Goal: Task Accomplishment & Management: Manage account settings

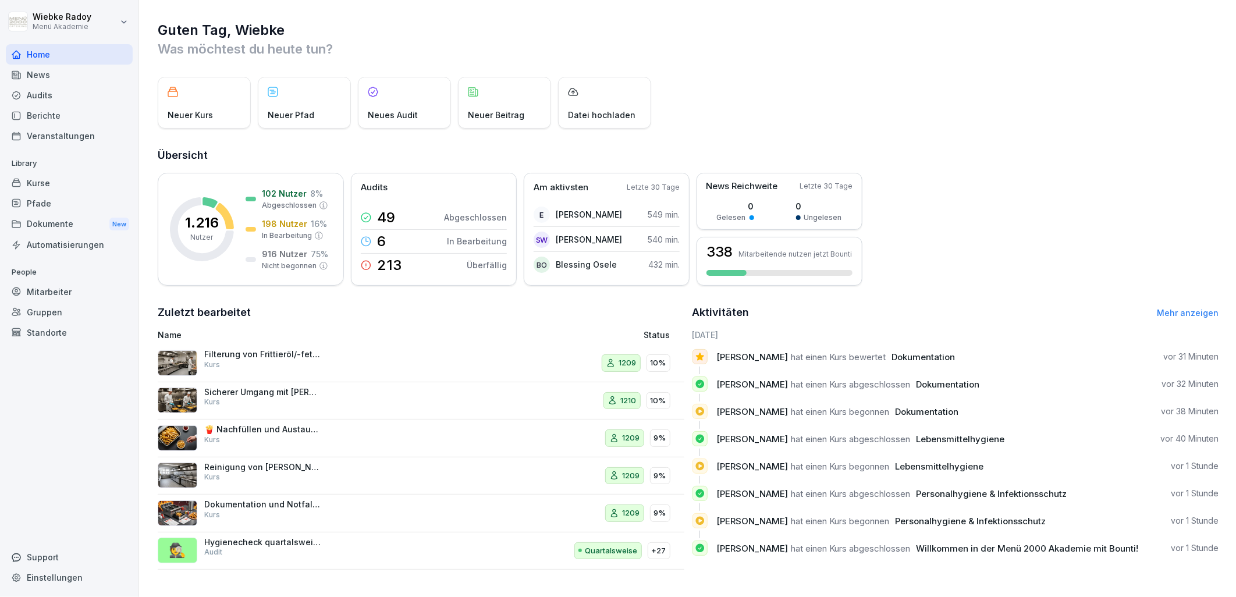
click at [62, 179] on div "Kurse" at bounding box center [69, 183] width 127 height 20
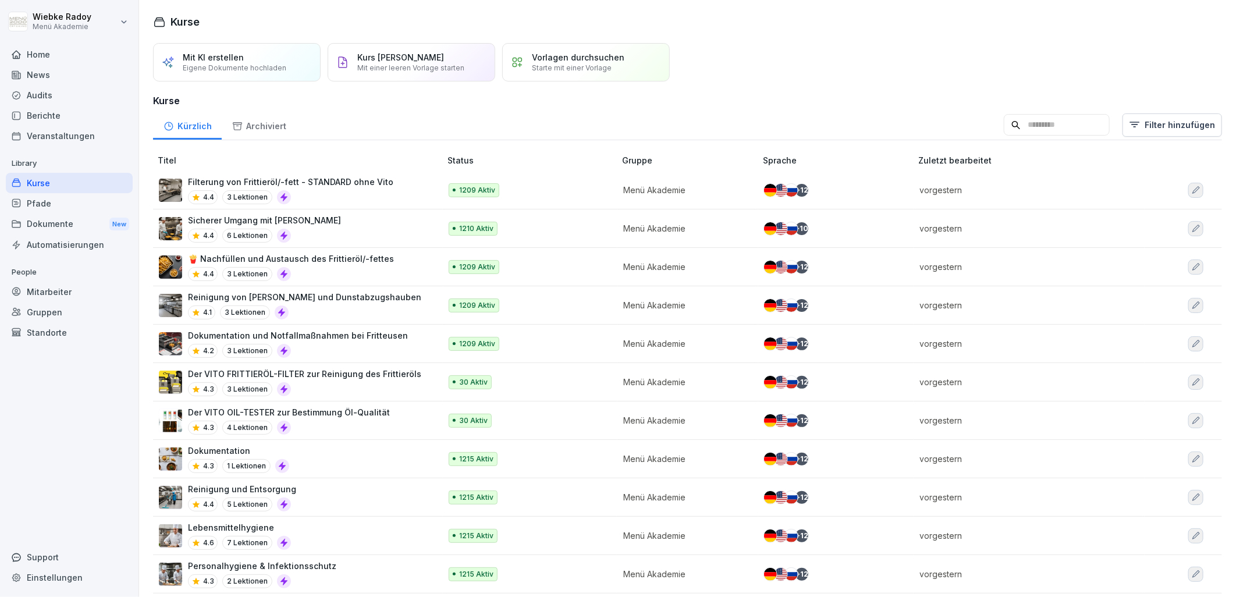
click at [103, 200] on div "Pfade" at bounding box center [69, 203] width 127 height 20
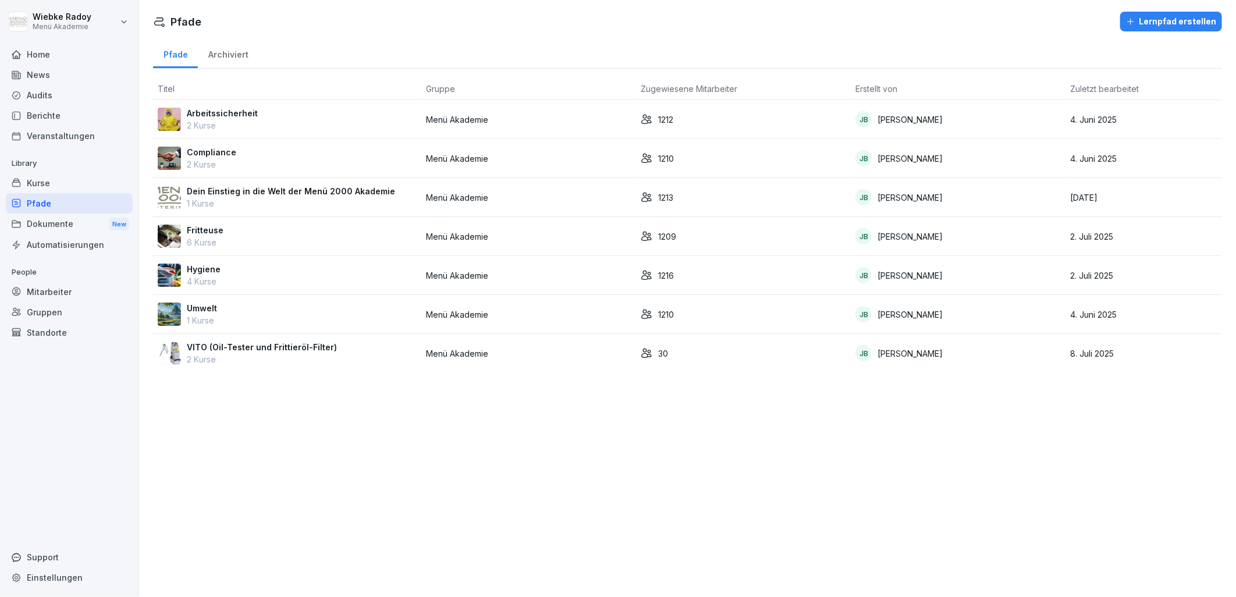
click at [305, 274] on div "Hygiene 4 Kurse" at bounding box center [287, 275] width 259 height 24
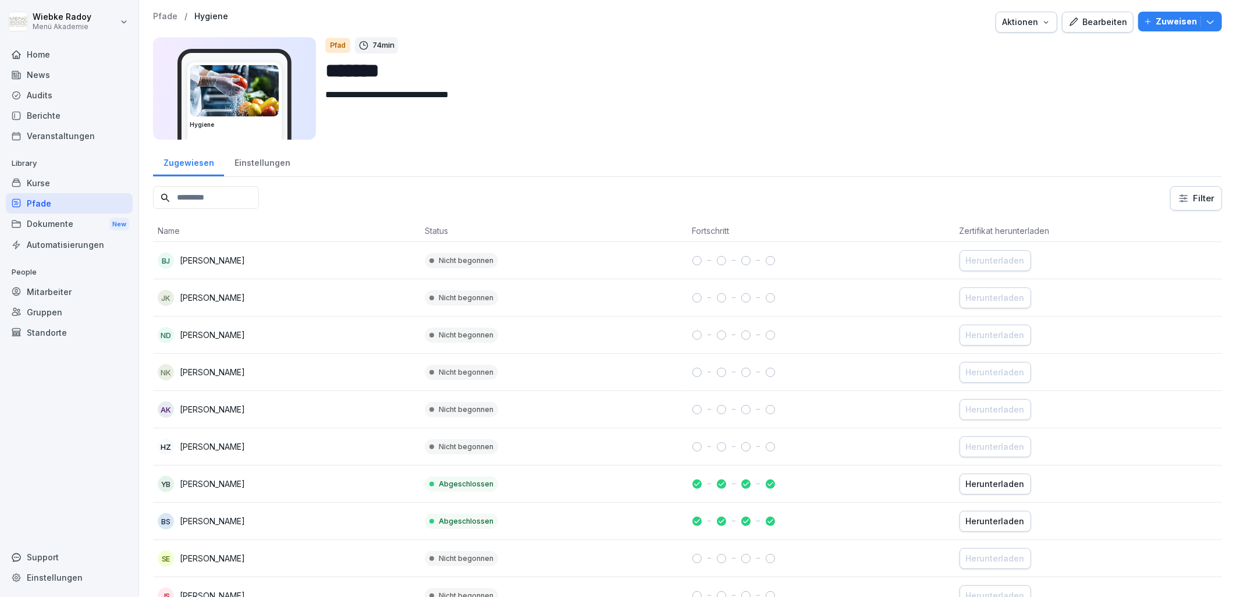
click at [60, 190] on div "Kurse" at bounding box center [69, 183] width 127 height 20
click at [85, 182] on div "Kurse" at bounding box center [69, 183] width 127 height 20
click at [30, 179] on div "Kurse" at bounding box center [69, 183] width 127 height 20
click at [40, 180] on div "Kurse" at bounding box center [69, 183] width 127 height 20
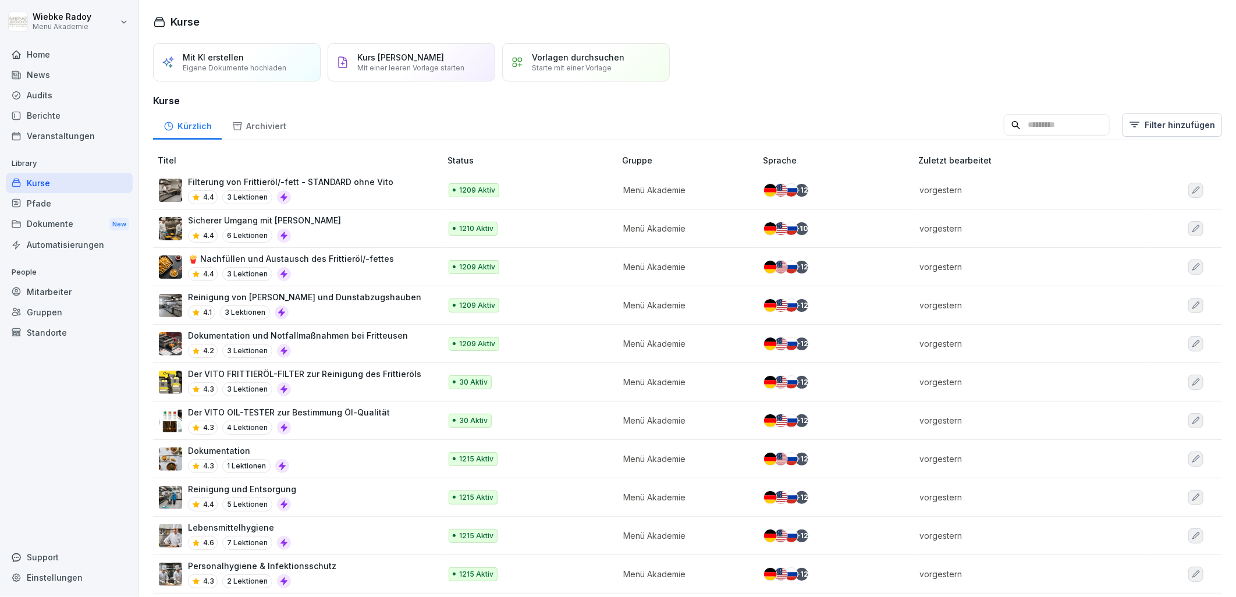
click at [396, 74] on div "Kurs manuell erstellen Mit einer leeren Vorlage starten" at bounding box center [412, 62] width 168 height 38
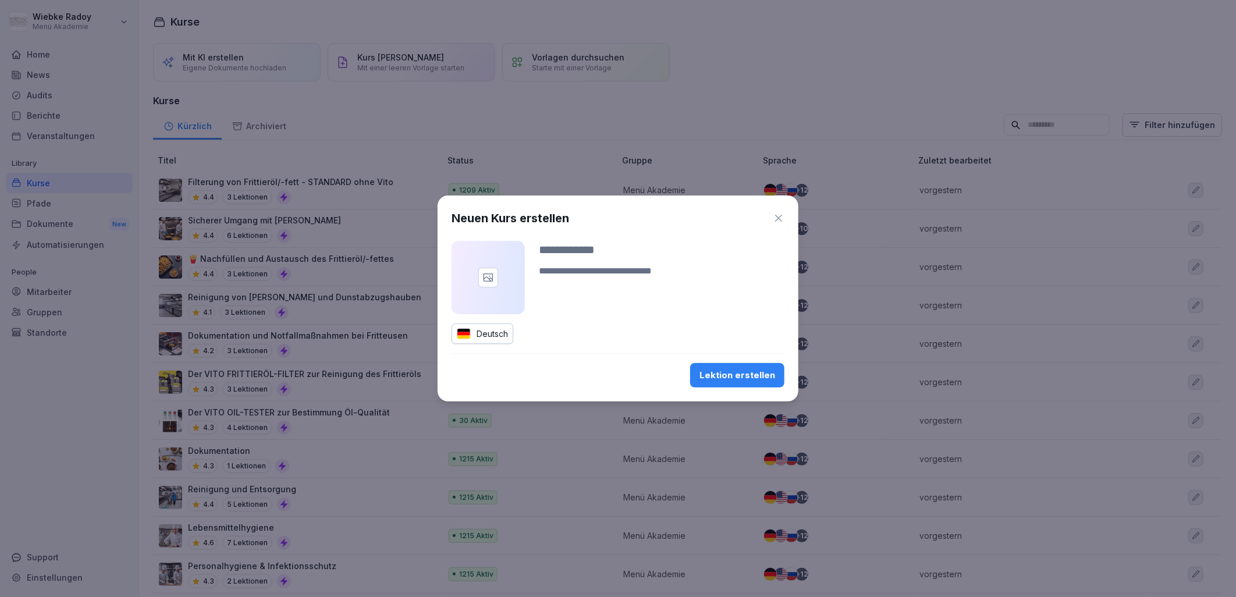
click at [749, 368] on button "Lektion erstellen" at bounding box center [737, 375] width 94 height 24
click at [775, 219] on icon "button" at bounding box center [779, 218] width 12 height 12
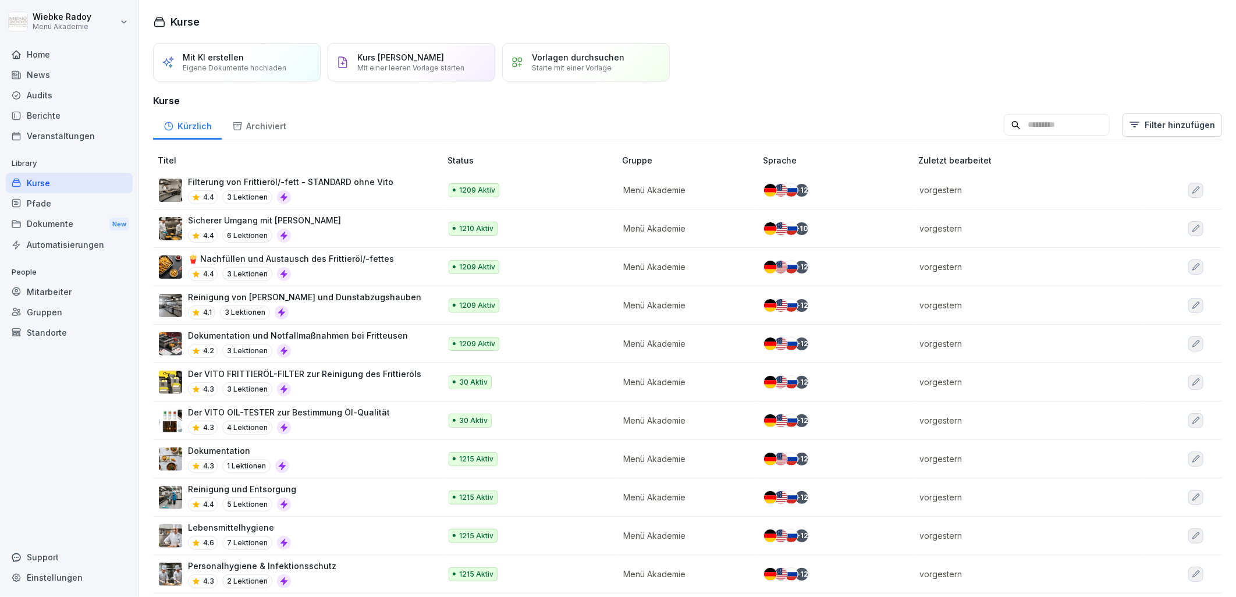
click at [352, 200] on div "4.4 3 Lektionen" at bounding box center [290, 197] width 205 height 14
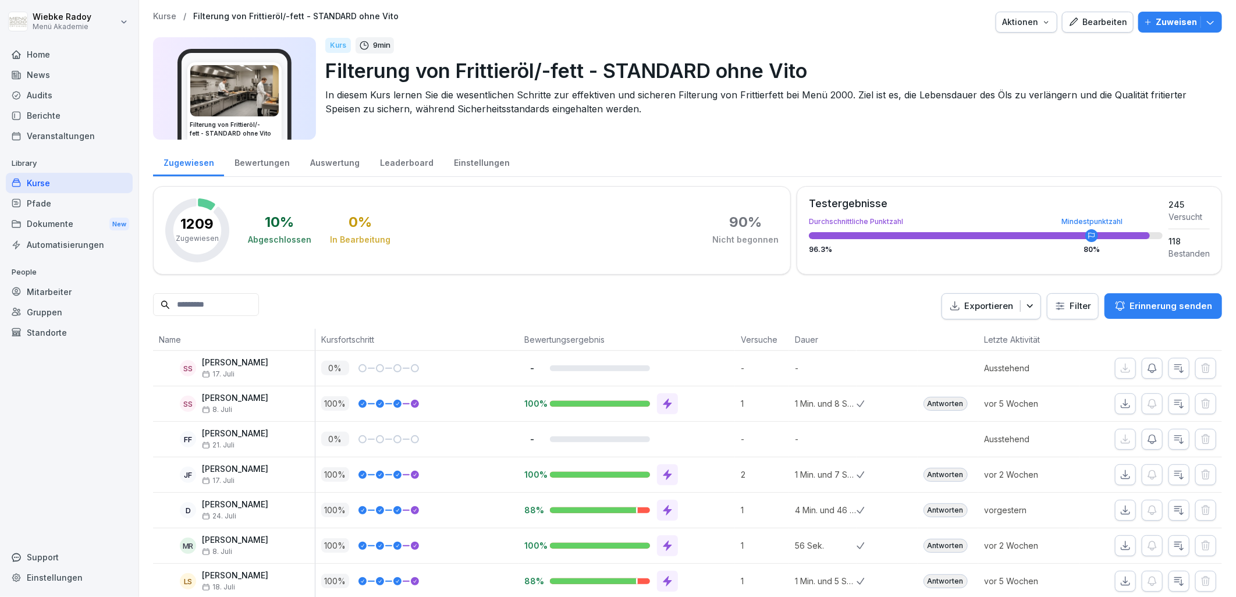
click at [1086, 22] on div "Bearbeiten" at bounding box center [1098, 22] width 59 height 13
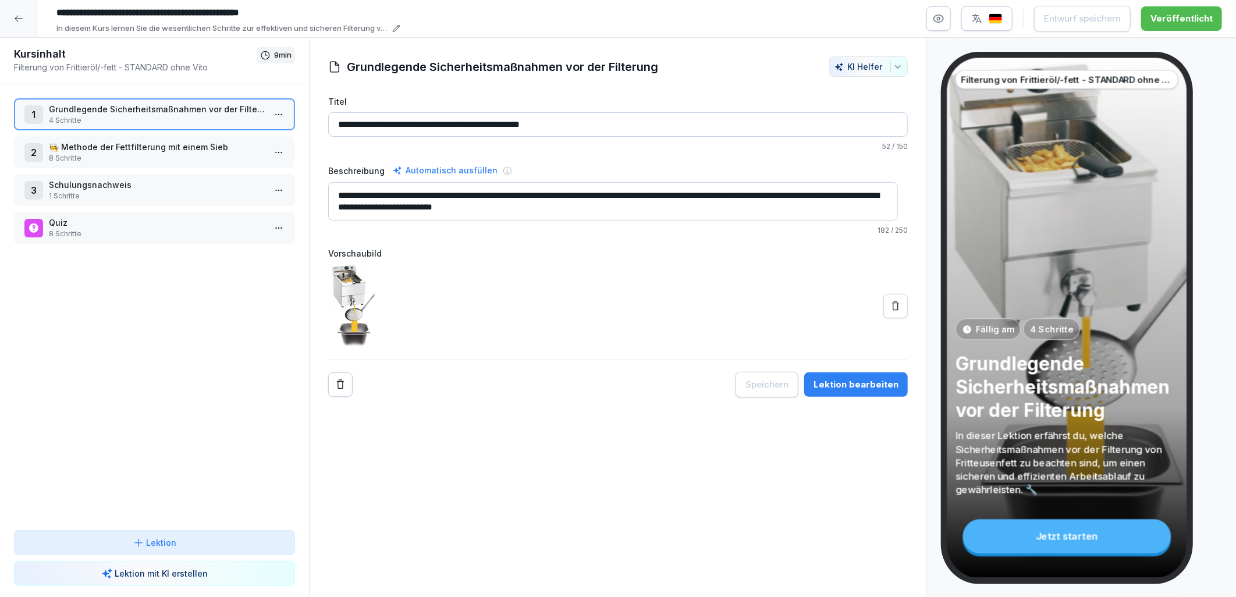
click at [22, 16] on icon at bounding box center [18, 18] width 9 height 9
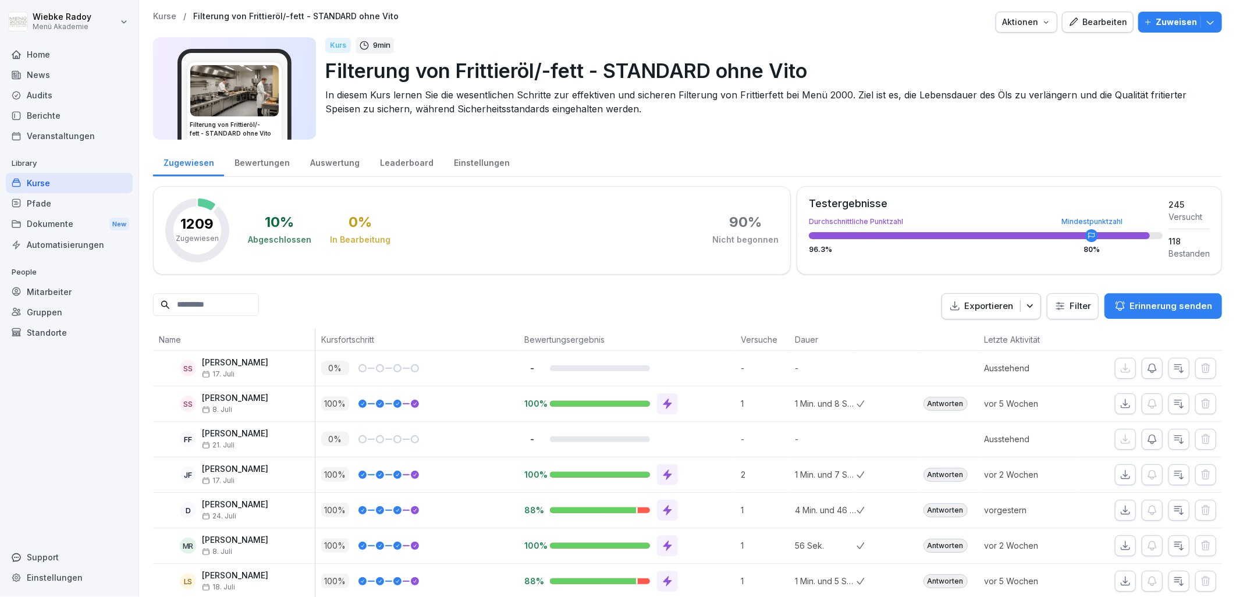
click at [48, 183] on div "Kurse" at bounding box center [69, 183] width 127 height 20
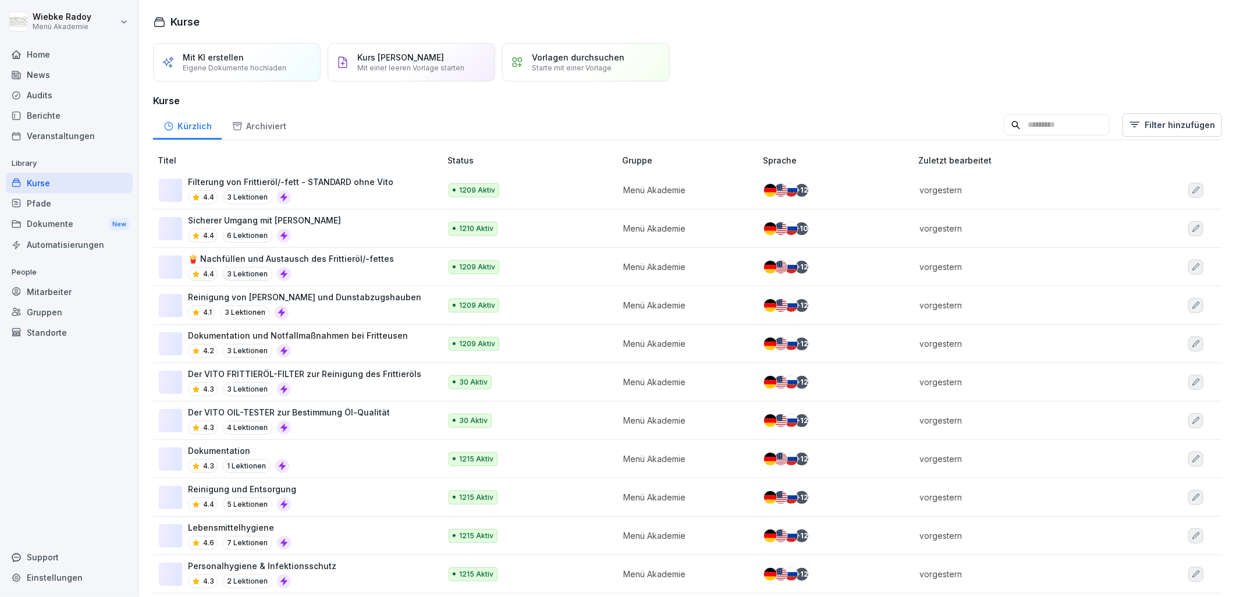
click at [81, 185] on div "Kurse" at bounding box center [69, 183] width 127 height 20
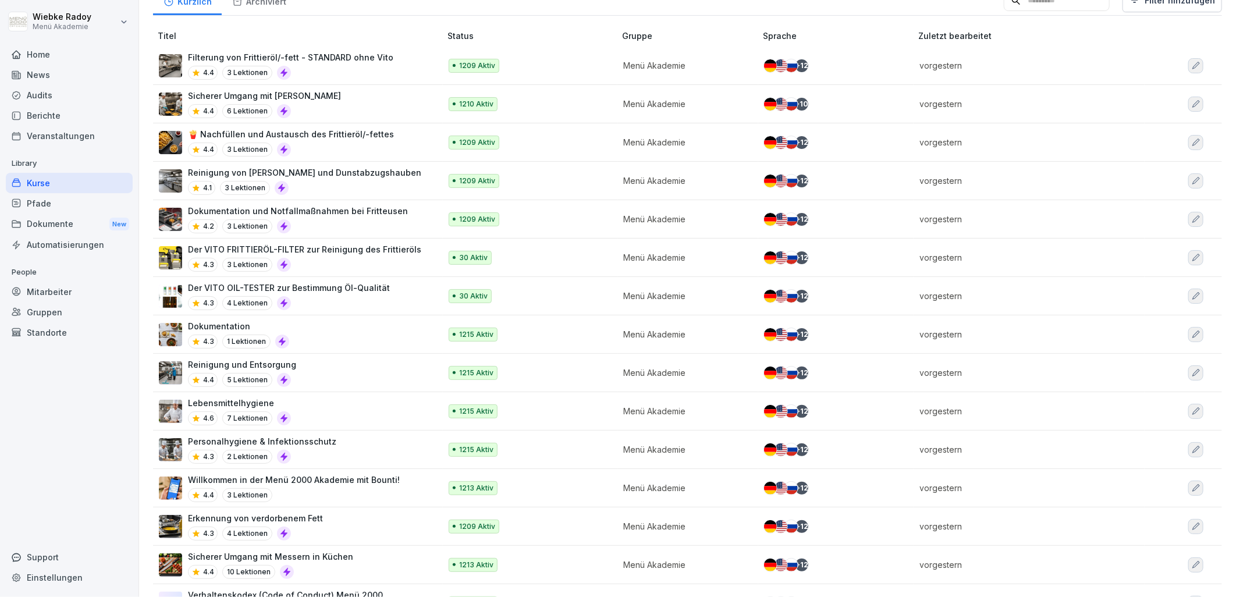
scroll to position [129, 0]
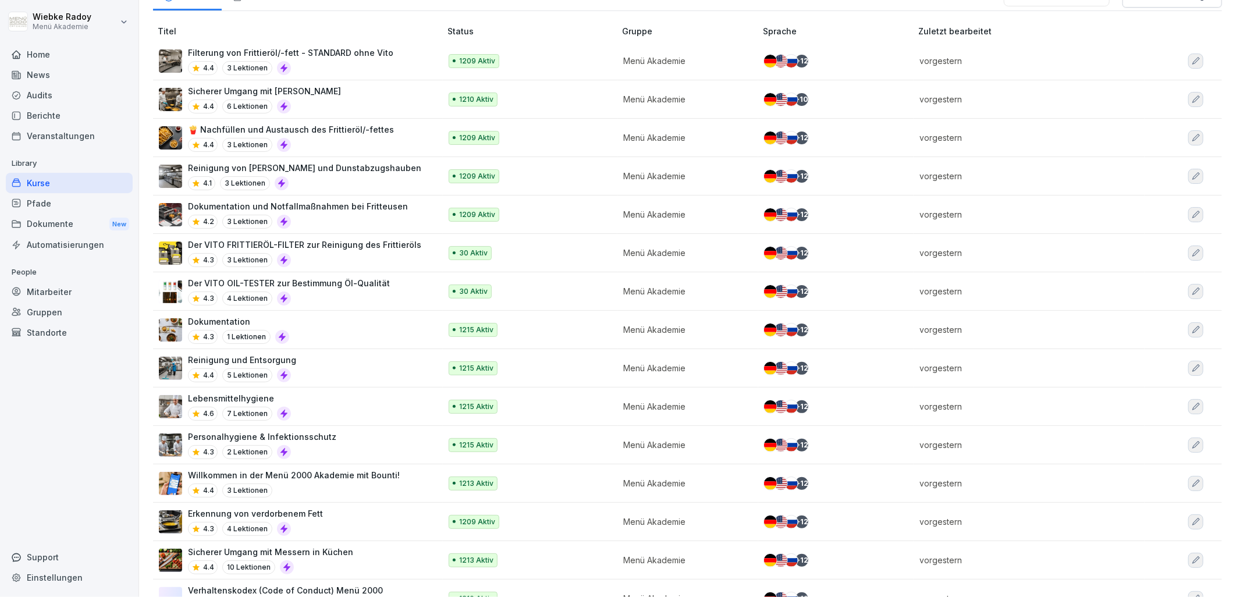
drag, startPoint x: 366, startPoint y: 414, endPoint x: 411, endPoint y: 417, distance: 45.5
click at [367, 414] on div "Lebensmittelhygiene 4.6 7 Lektionen" at bounding box center [294, 406] width 270 height 29
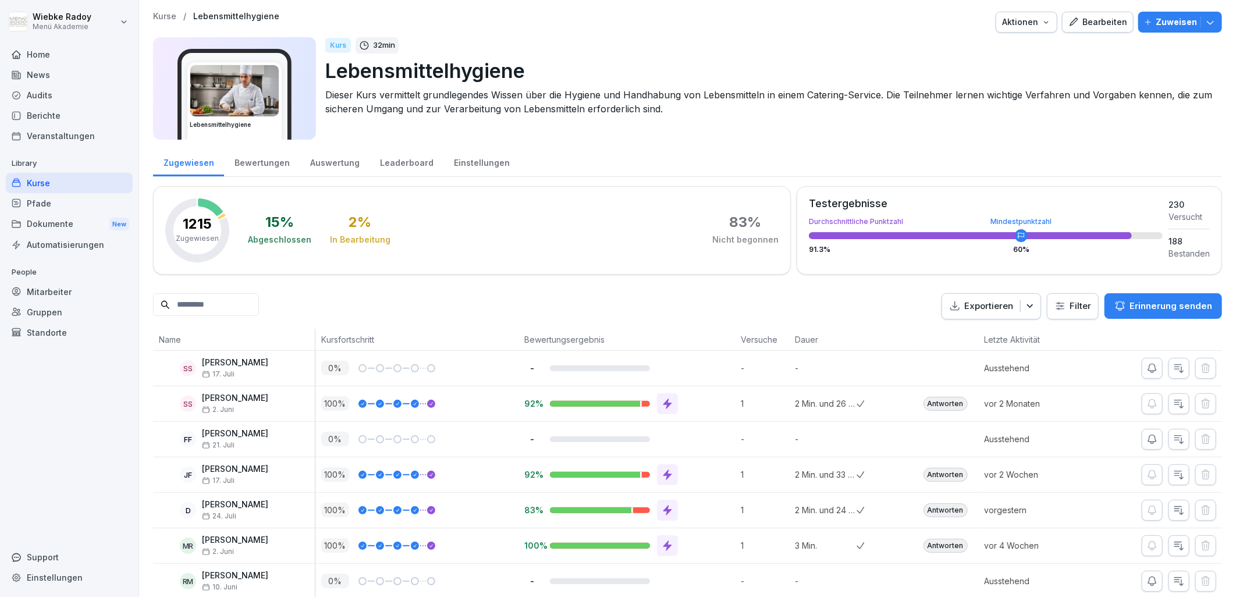
drag, startPoint x: 1080, startPoint y: 16, endPoint x: 370, endPoint y: 356, distance: 787.9
click at [1081, 16] on div "Bearbeiten" at bounding box center [1098, 22] width 59 height 13
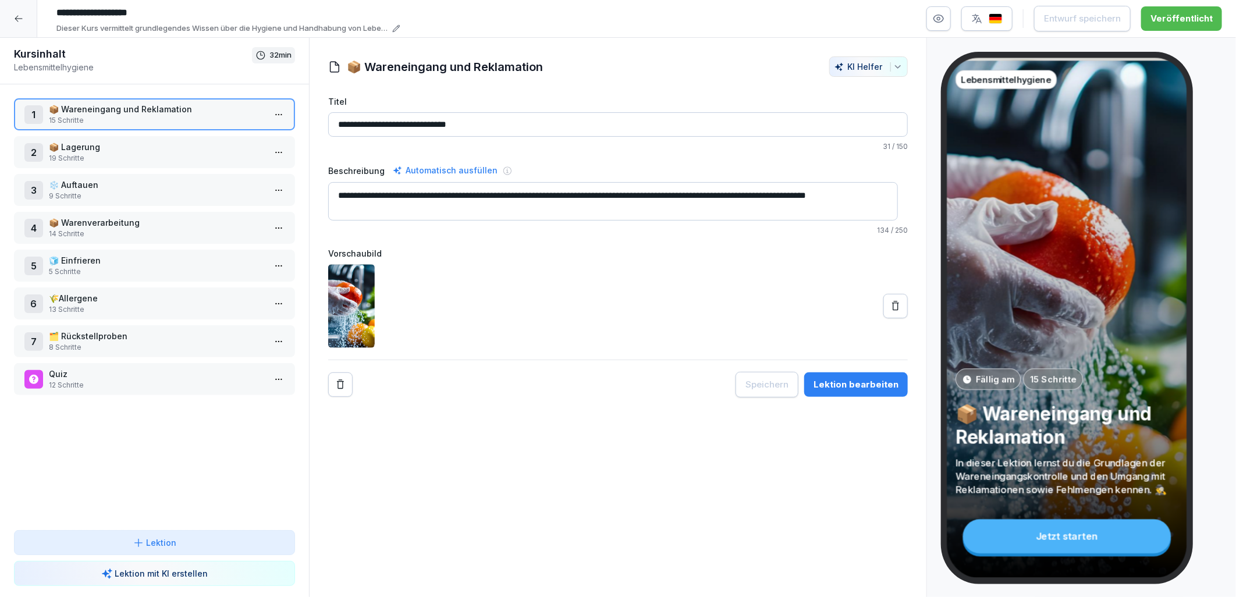
click at [226, 536] on button "Lektion" at bounding box center [154, 542] width 281 height 25
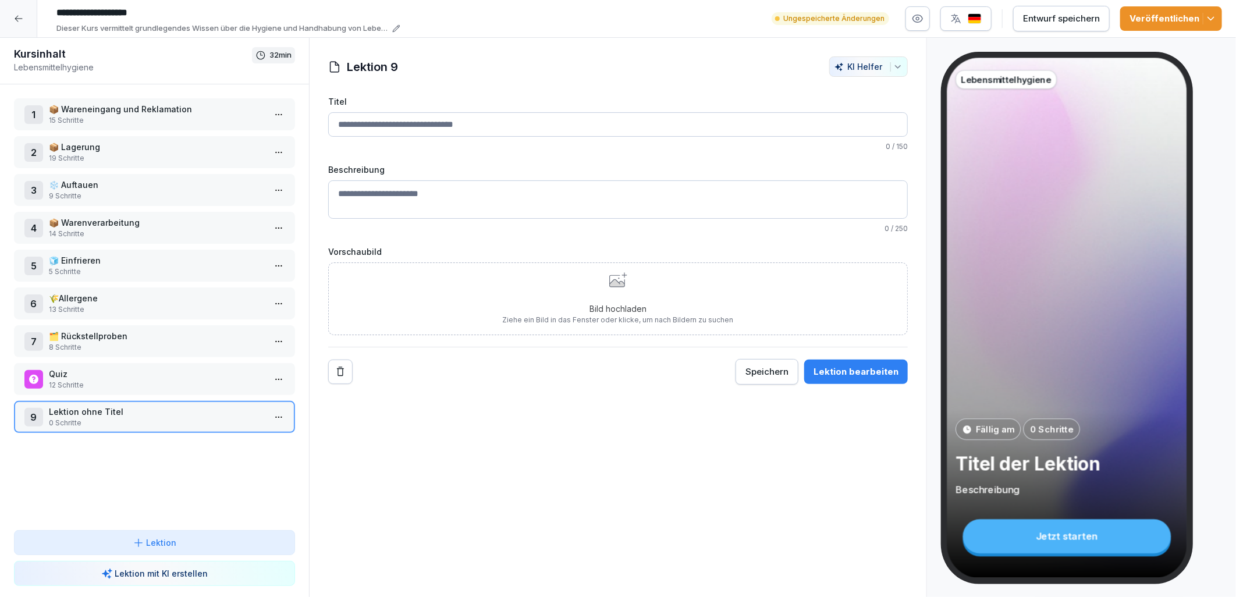
click at [335, 374] on icon "Remove" at bounding box center [341, 372] width 12 height 12
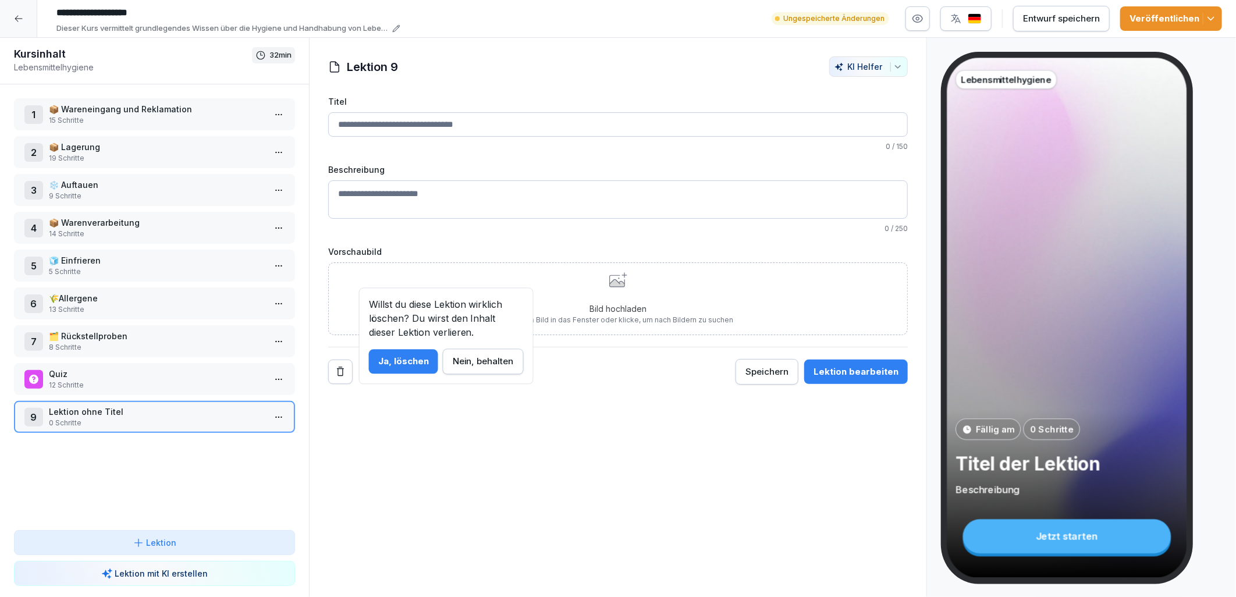
click at [410, 360] on div "Ja, löschen" at bounding box center [403, 361] width 51 height 13
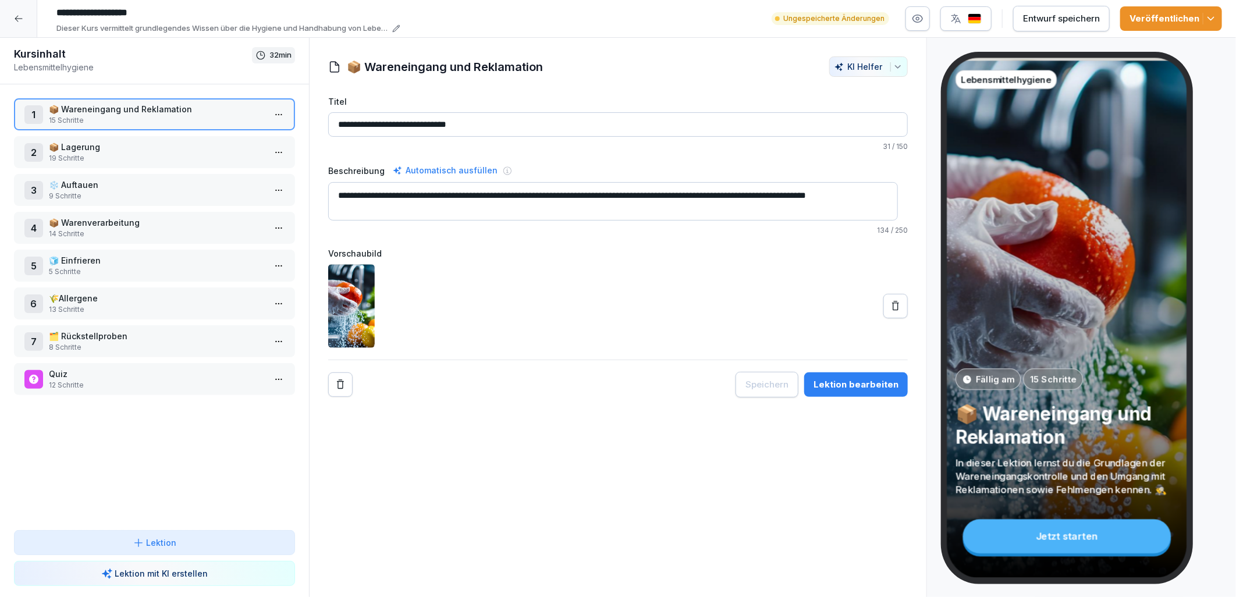
click at [124, 160] on p "19 Schritte" at bounding box center [157, 158] width 216 height 10
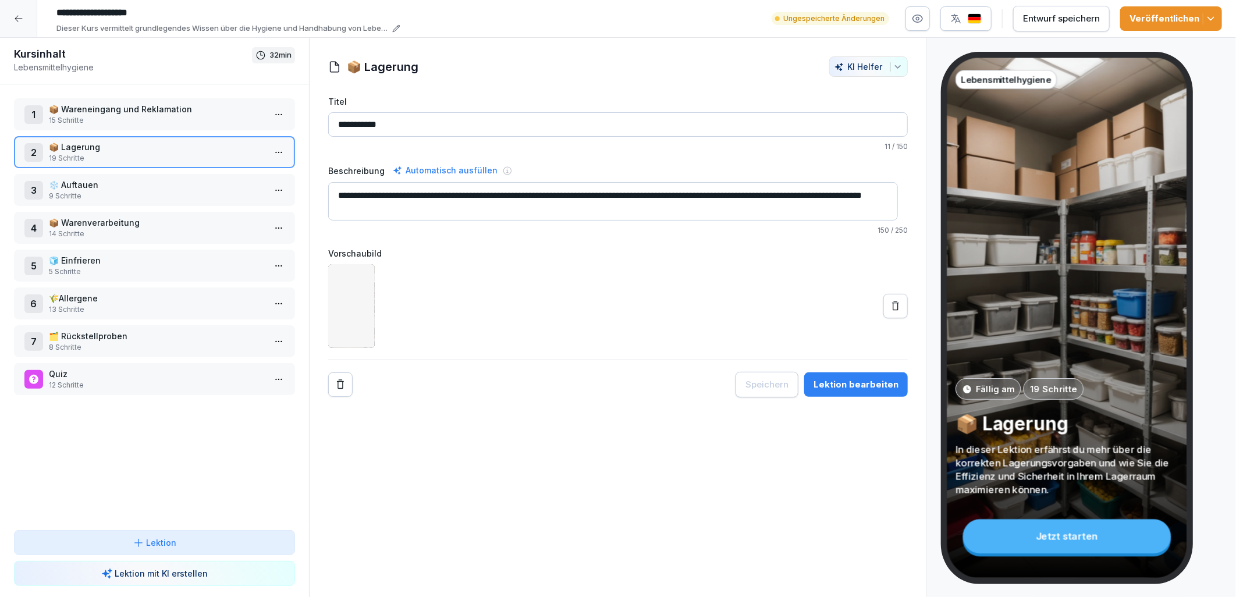
click at [872, 387] on div "Lektion bearbeiten" at bounding box center [856, 384] width 85 height 13
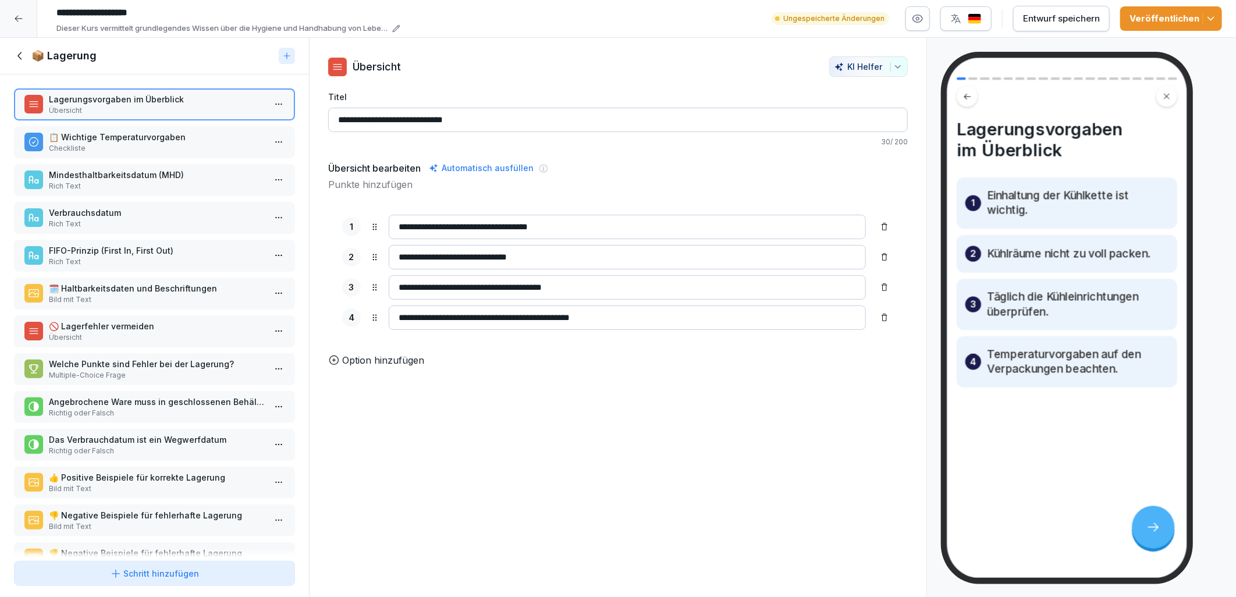
click at [201, 572] on div "Schritt hinzufügen" at bounding box center [154, 574] width 261 height 12
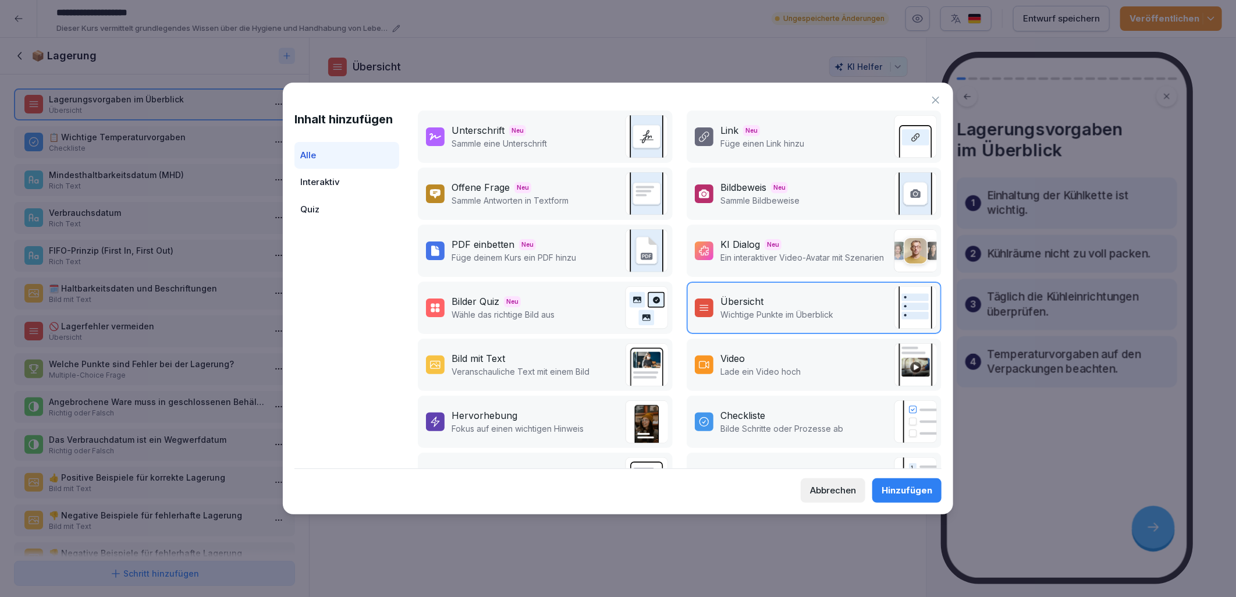
click at [830, 491] on div "Abbrechen" at bounding box center [833, 490] width 46 height 13
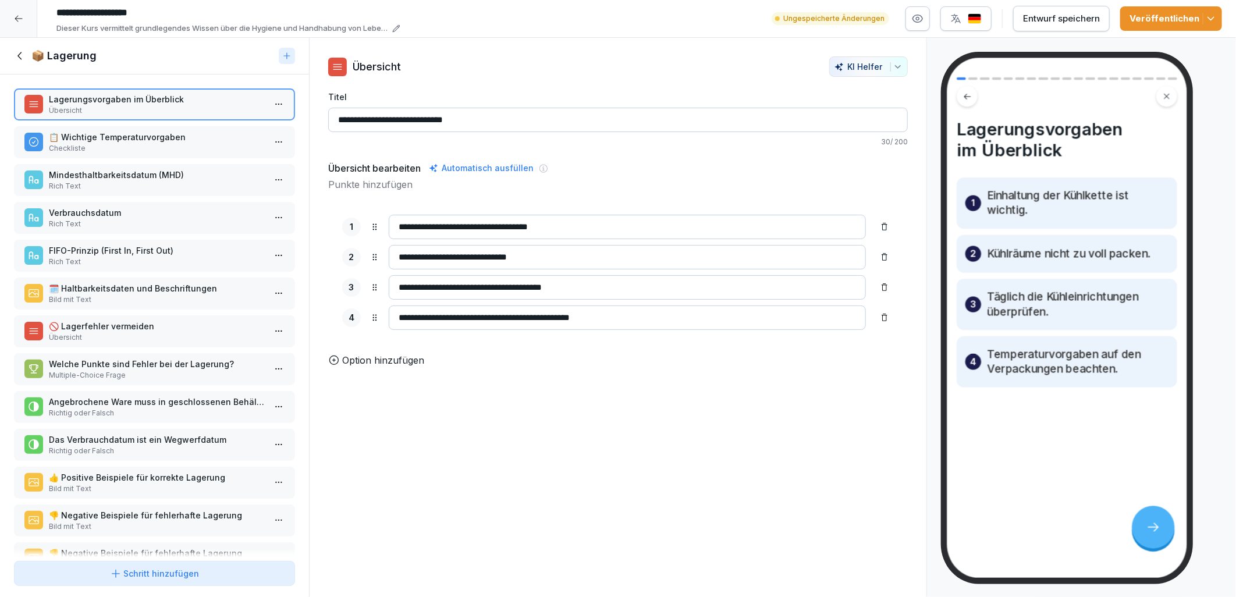
click at [860, 76] on button "KI Helfer" at bounding box center [869, 66] width 79 height 20
drag, startPoint x: 866, startPoint y: 119, endPoint x: 855, endPoint y: 123, distance: 12.3
click at [867, 119] on div "Emojis hinzufügen" at bounding box center [827, 115] width 136 height 21
type input "**********"
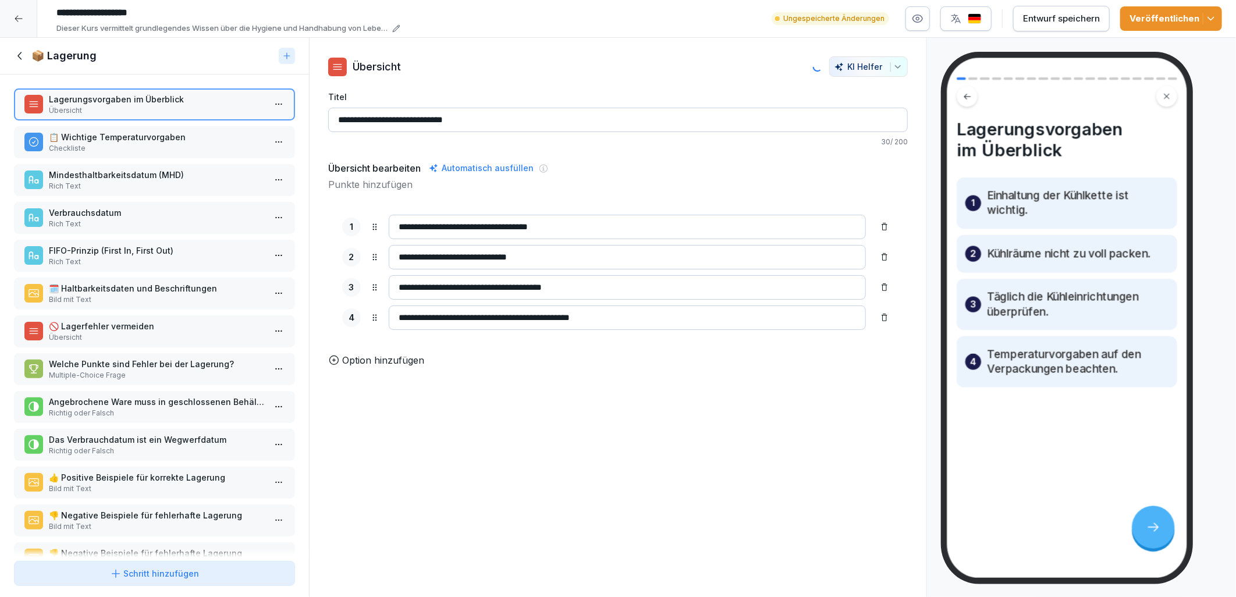
type input "**********"
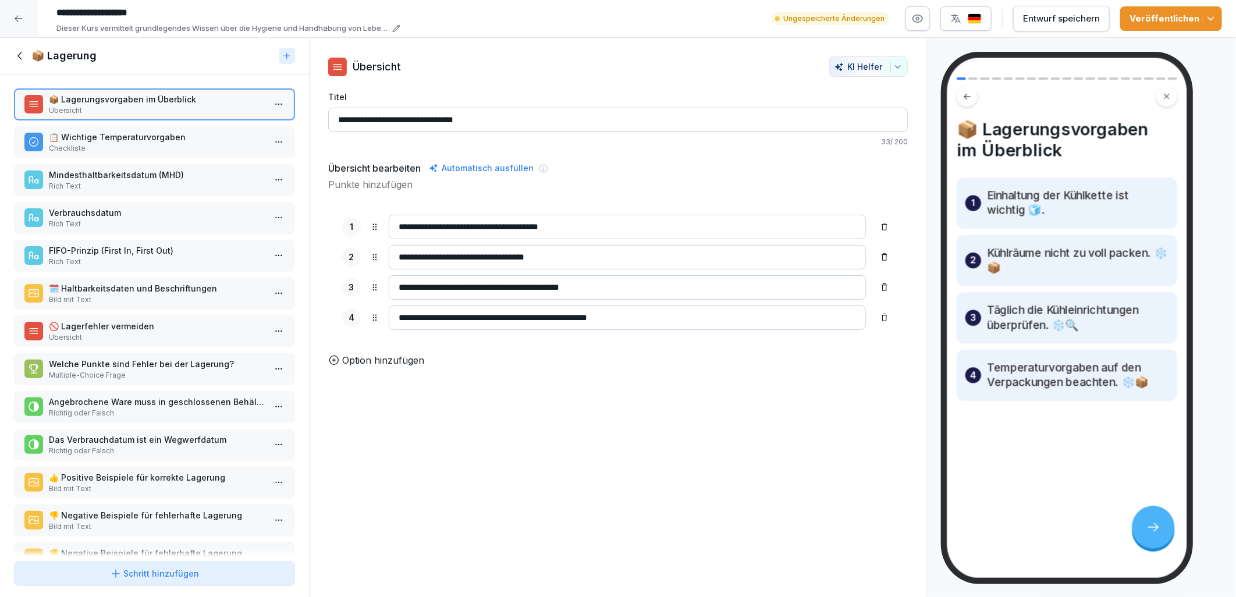
click at [19, 20] on icon at bounding box center [18, 18] width 9 height 9
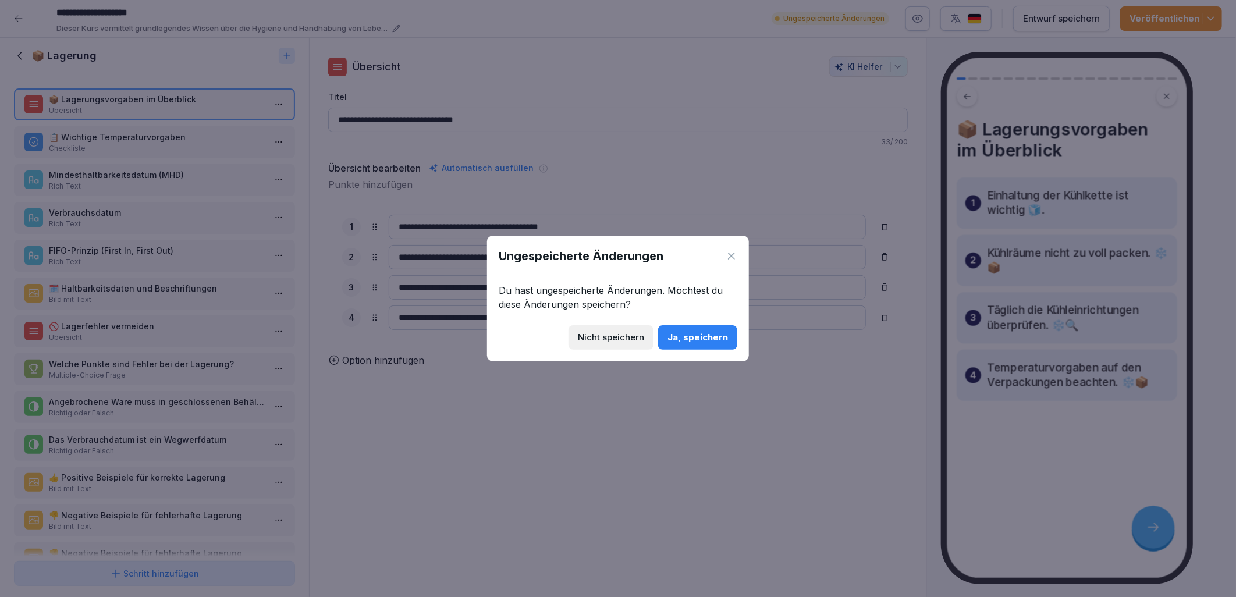
click at [630, 336] on div "Nicht speichern" at bounding box center [611, 337] width 66 height 13
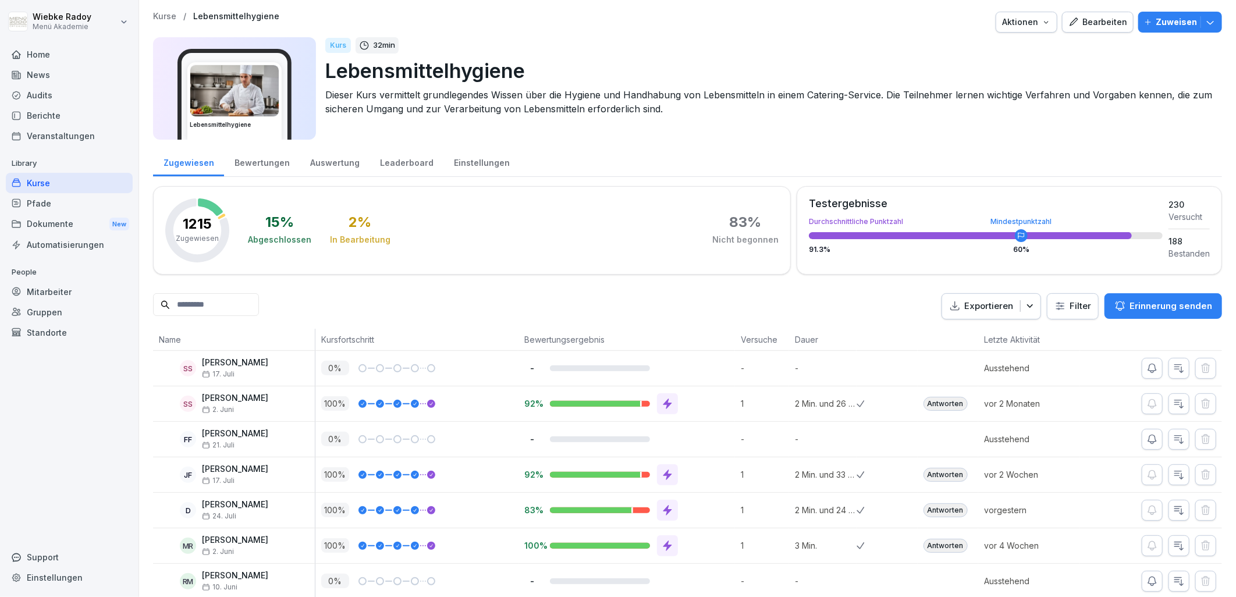
click at [1078, 27] on div "Bearbeiten" at bounding box center [1098, 22] width 59 height 13
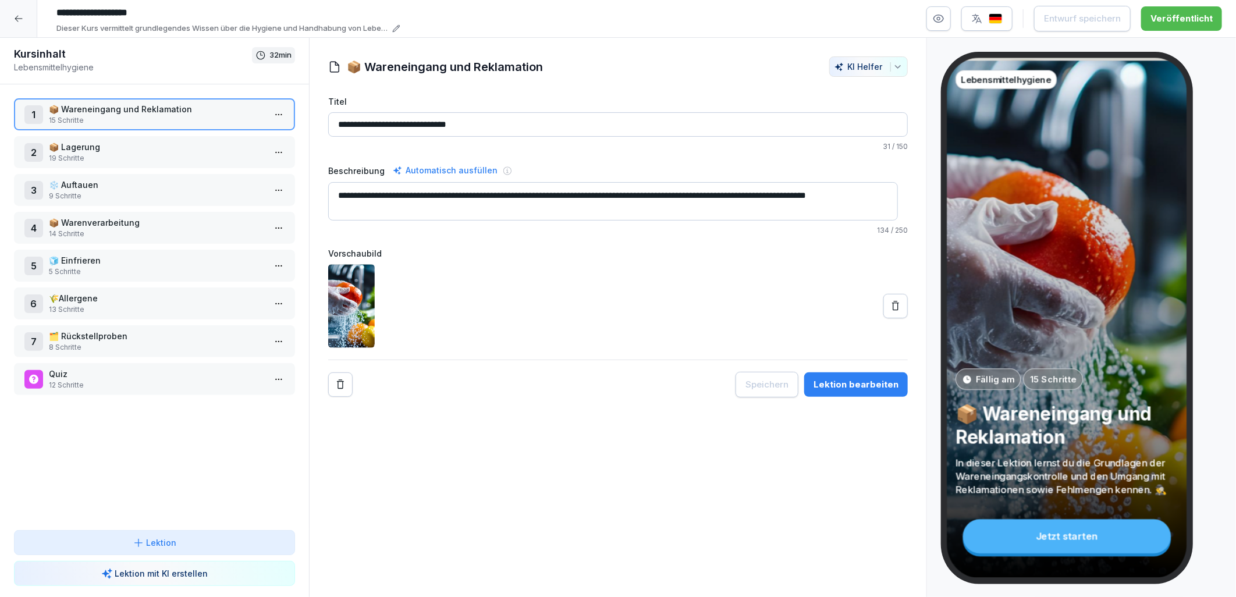
click at [101, 368] on p "Quiz" at bounding box center [157, 374] width 216 height 12
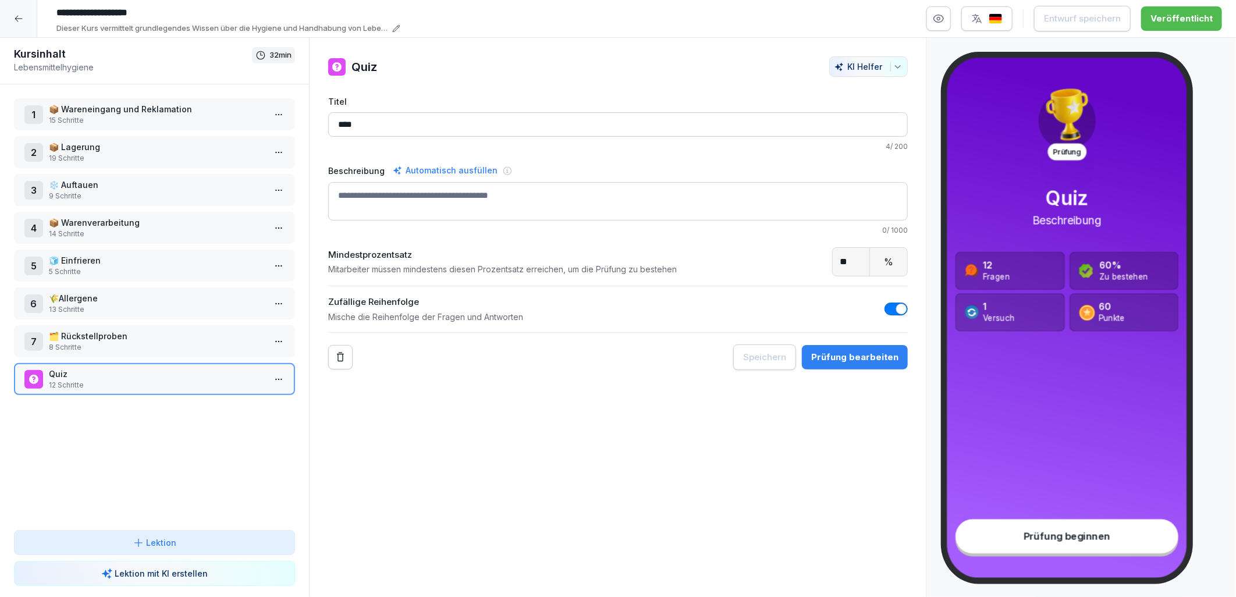
click at [28, 24] on div at bounding box center [18, 18] width 37 height 37
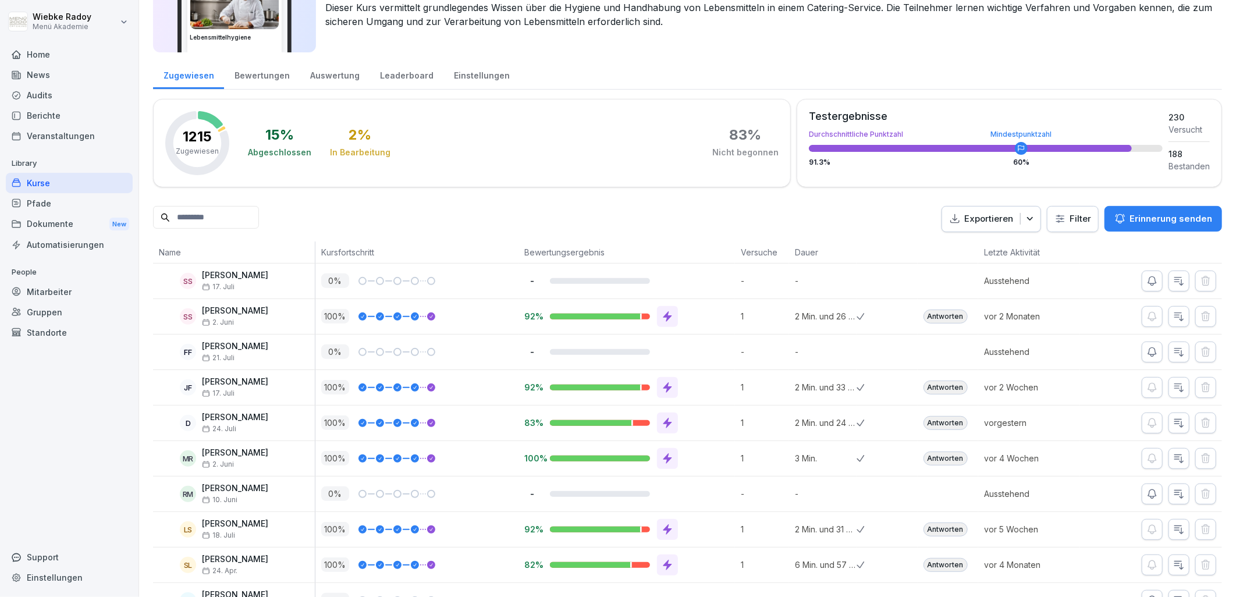
scroll to position [65, 0]
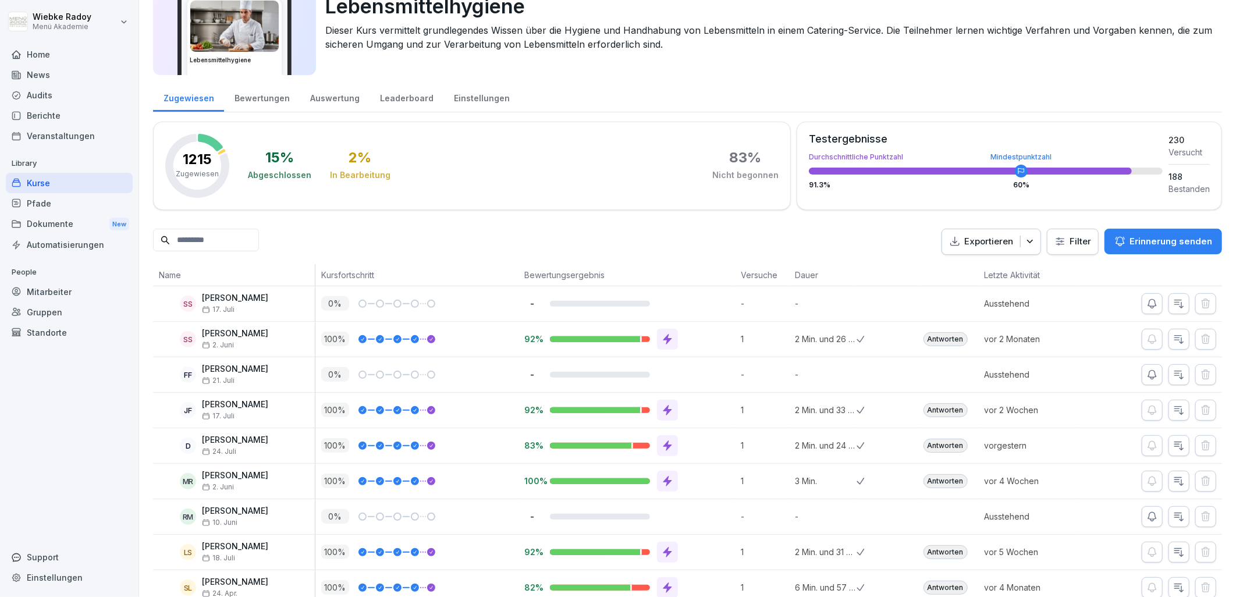
click at [91, 208] on div "Pfade" at bounding box center [69, 203] width 127 height 20
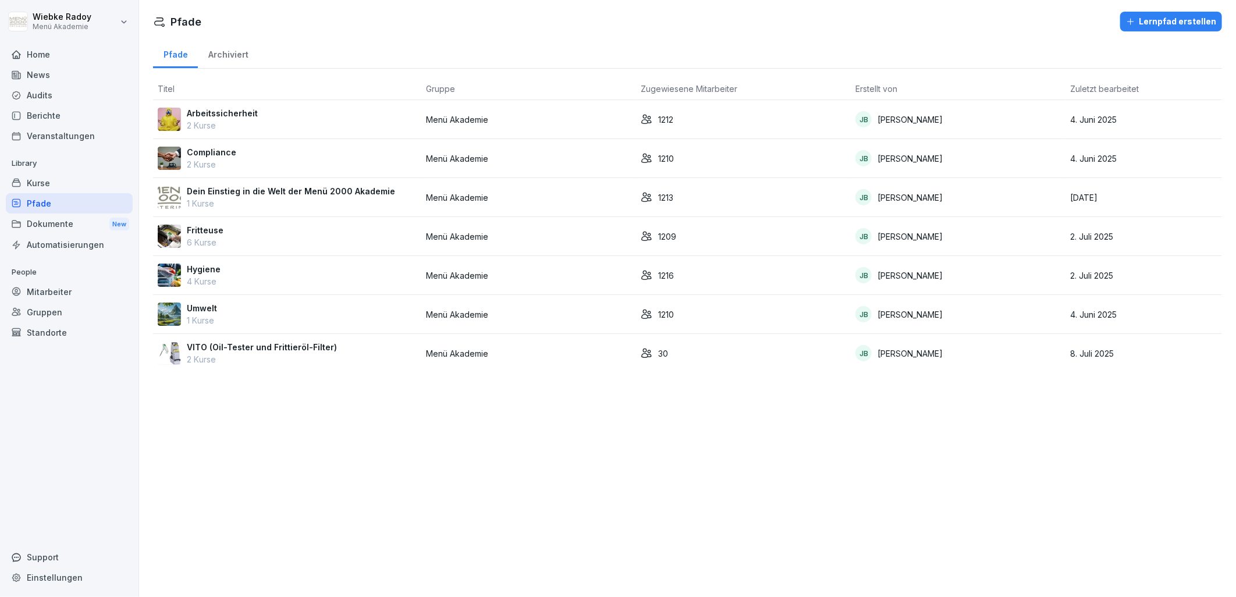
click at [72, 185] on div "Kurse" at bounding box center [69, 183] width 127 height 20
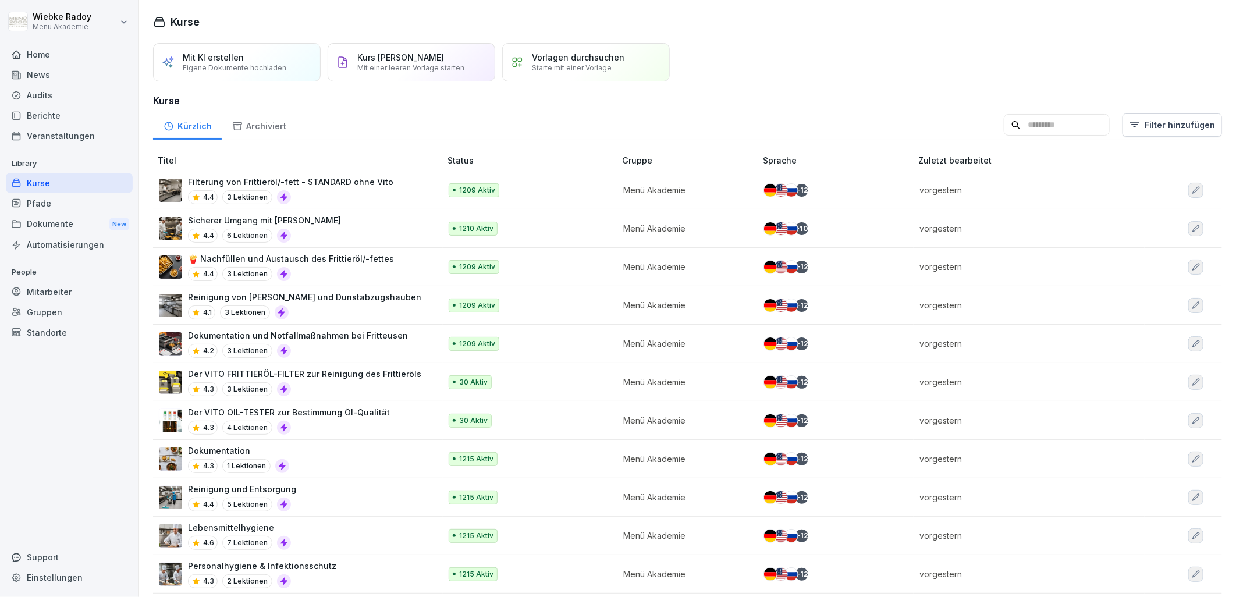
click at [38, 189] on div "Kurse" at bounding box center [69, 183] width 127 height 20
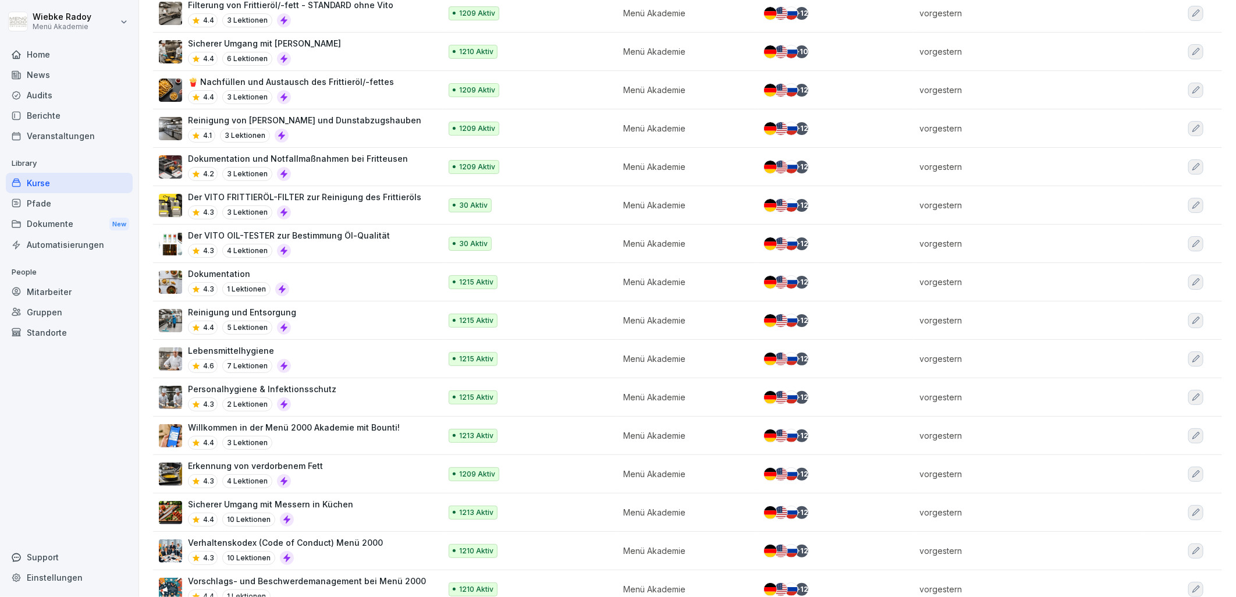
scroll to position [194, 0]
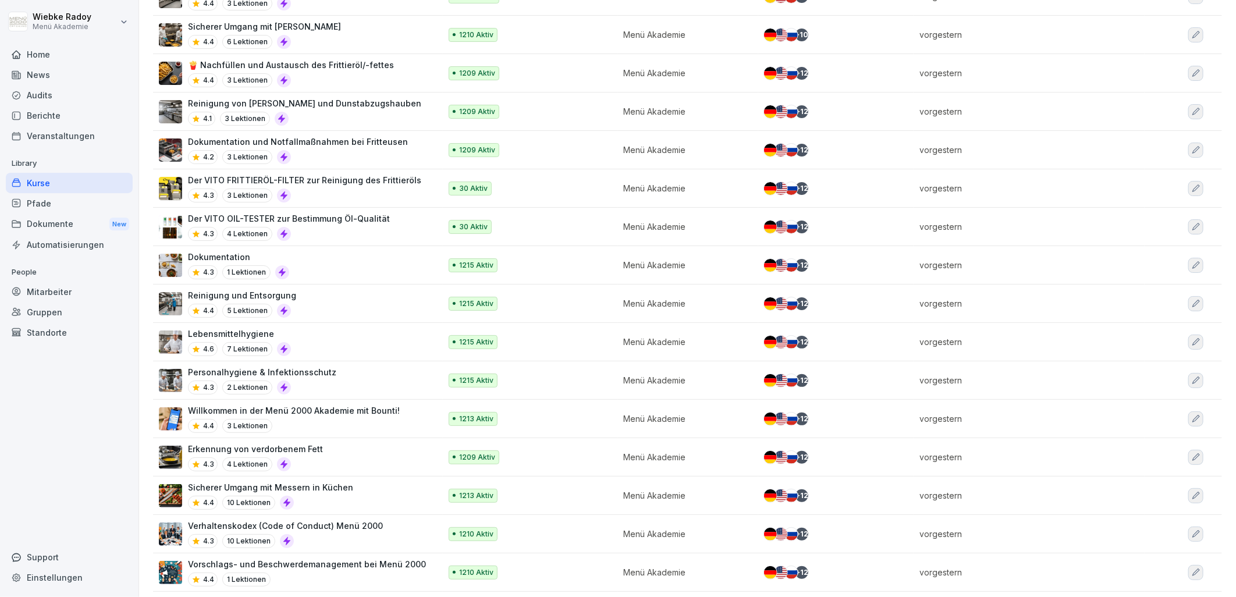
click at [321, 341] on div "Lebensmittelhygiene 4.6 7 Lektionen" at bounding box center [294, 342] width 270 height 29
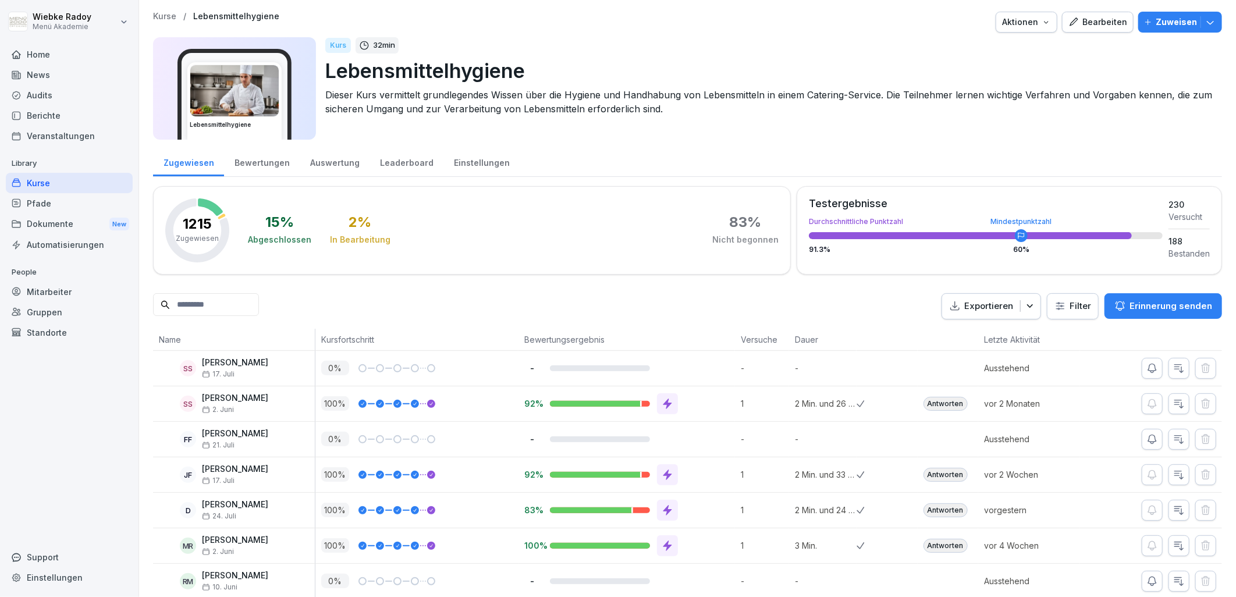
click at [1164, 20] on p "Zuweisen" at bounding box center [1176, 22] width 41 height 13
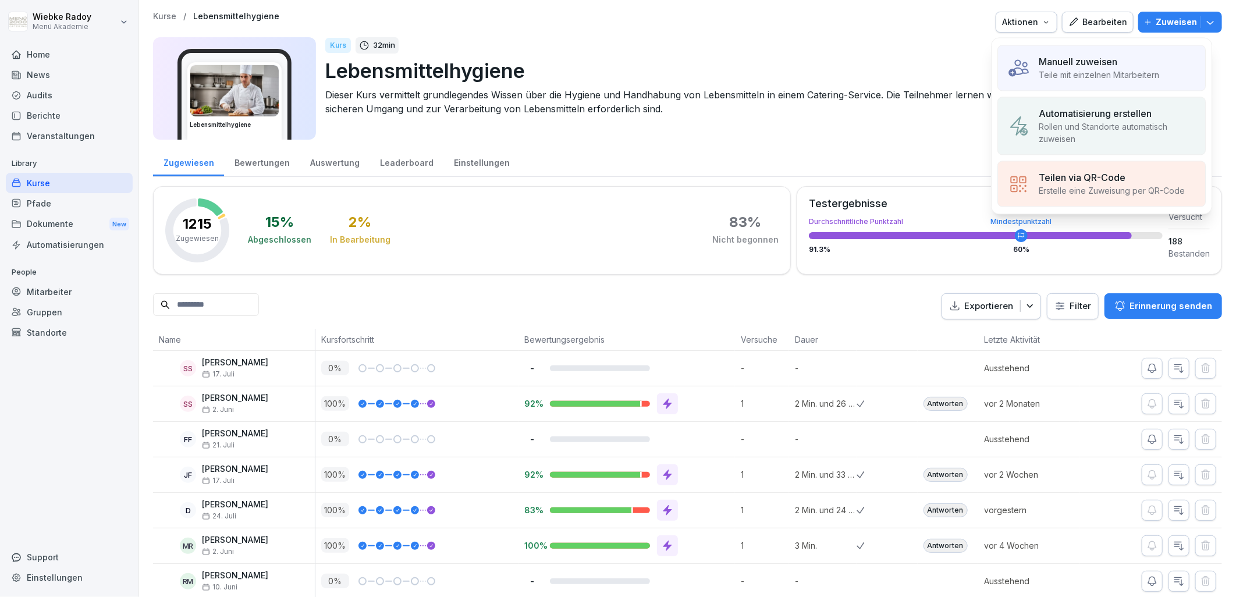
click at [1066, 316] on html "[PERSON_NAME] Menü Akademie Home News Audits Berichte Veranstaltungen Library K…" at bounding box center [618, 298] width 1236 height 597
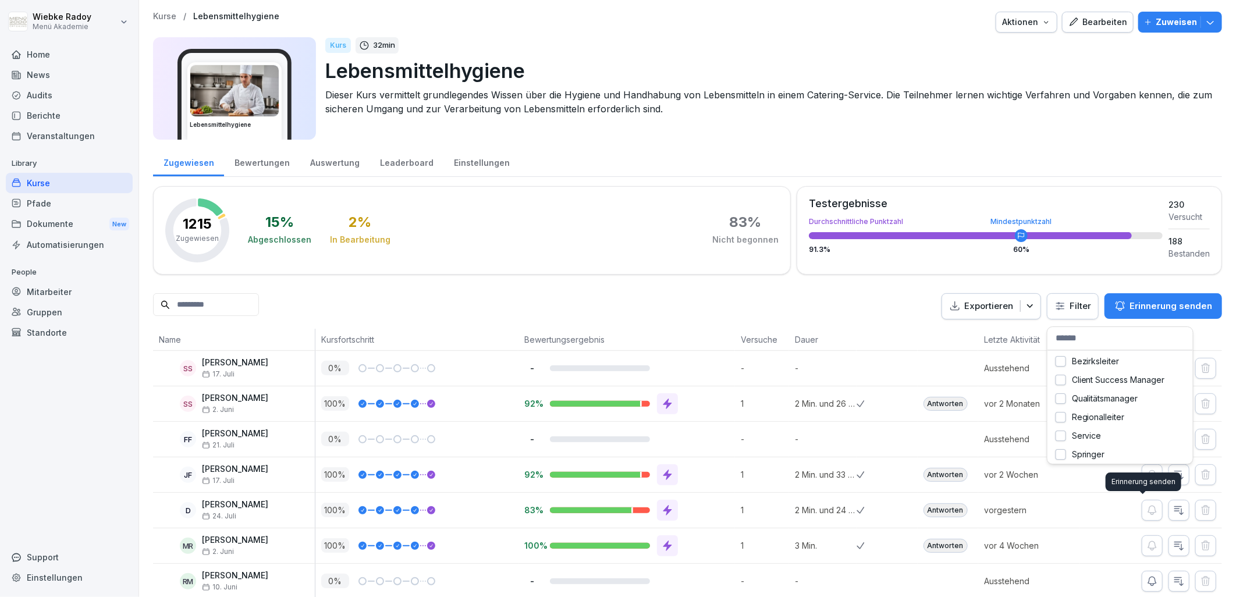
click at [656, 291] on html "[PERSON_NAME] Menü Akademie Home News Audits Berichte Veranstaltungen Library K…" at bounding box center [618, 298] width 1236 height 597
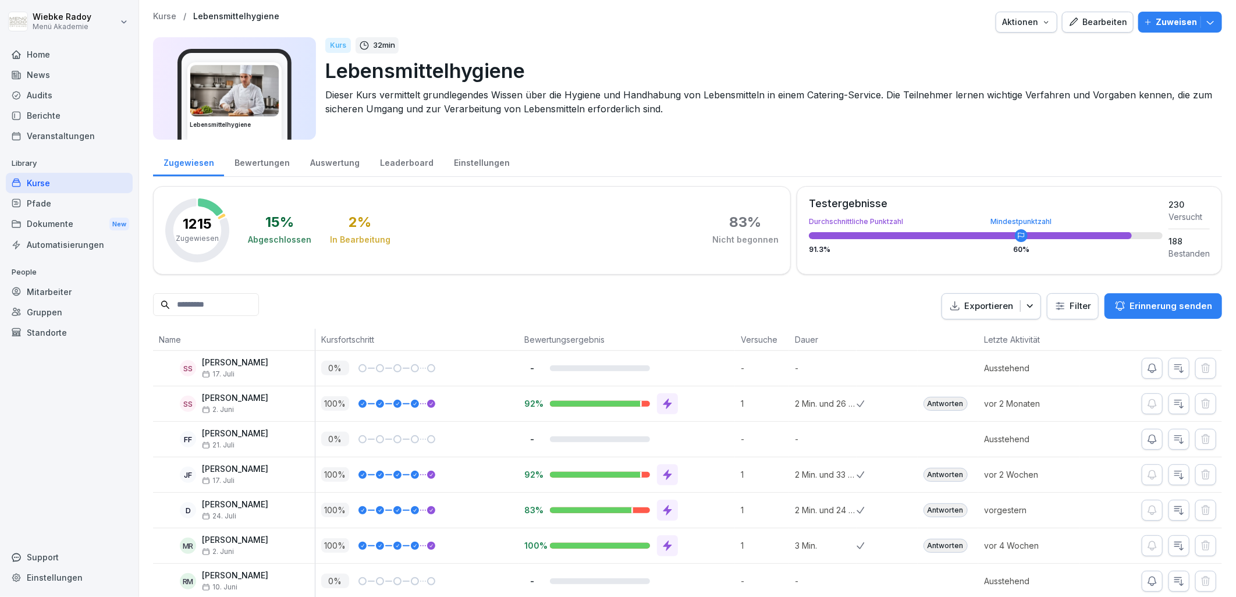
click at [51, 232] on div "Dokumente New" at bounding box center [69, 225] width 127 height 22
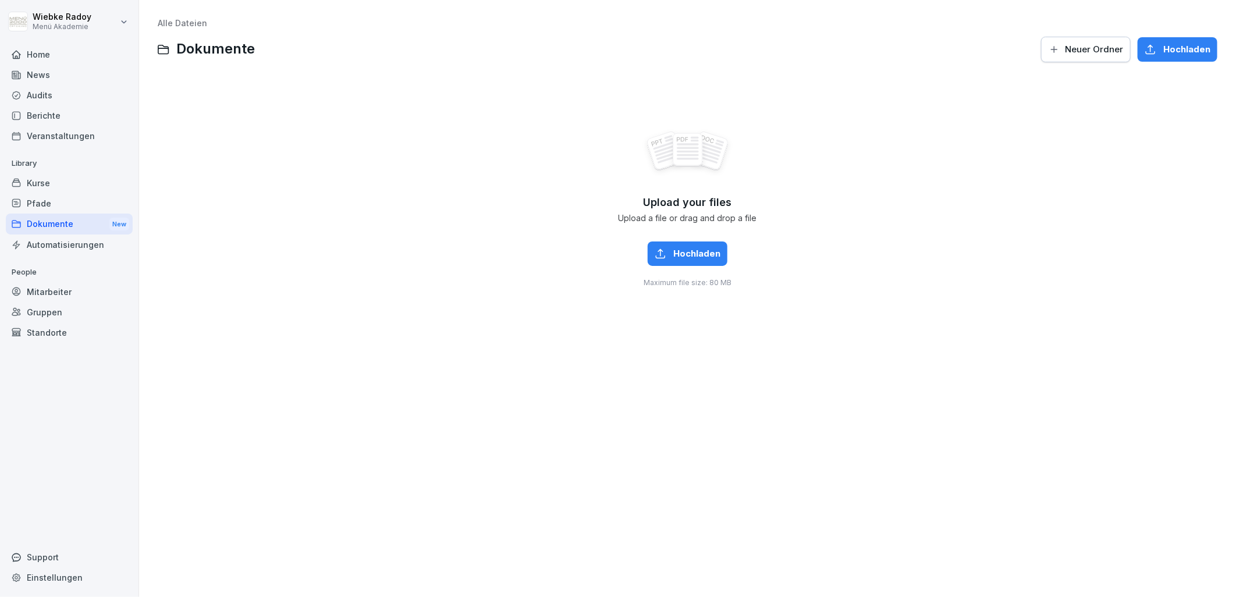
click at [68, 99] on div "Audits" at bounding box center [69, 95] width 127 height 20
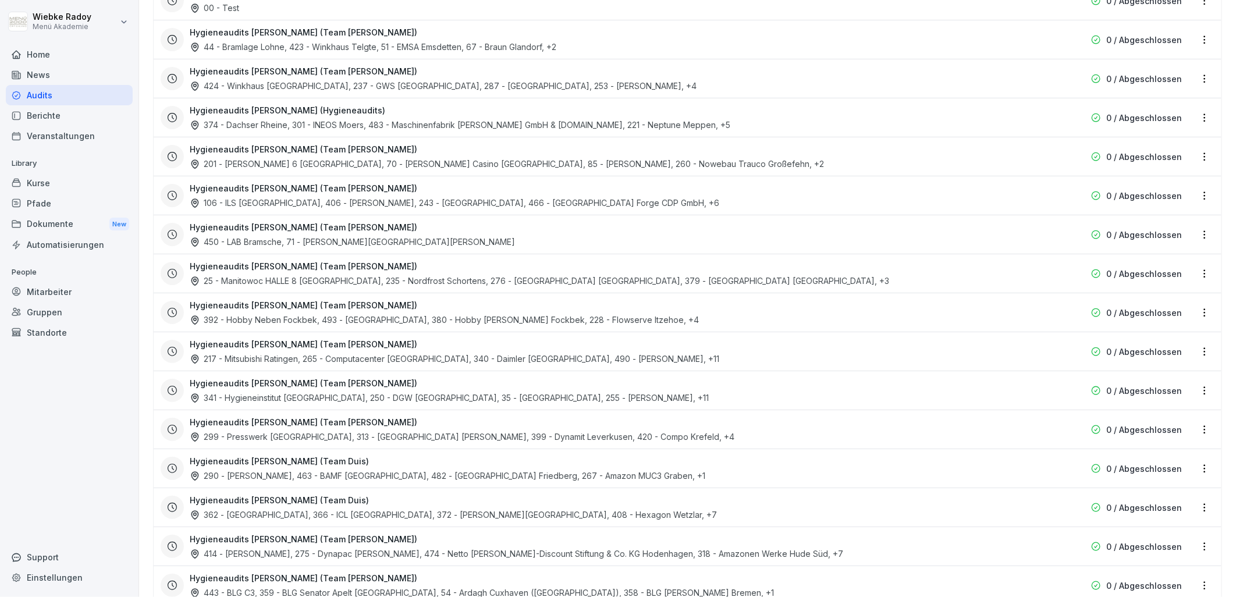
scroll to position [1681, 0]
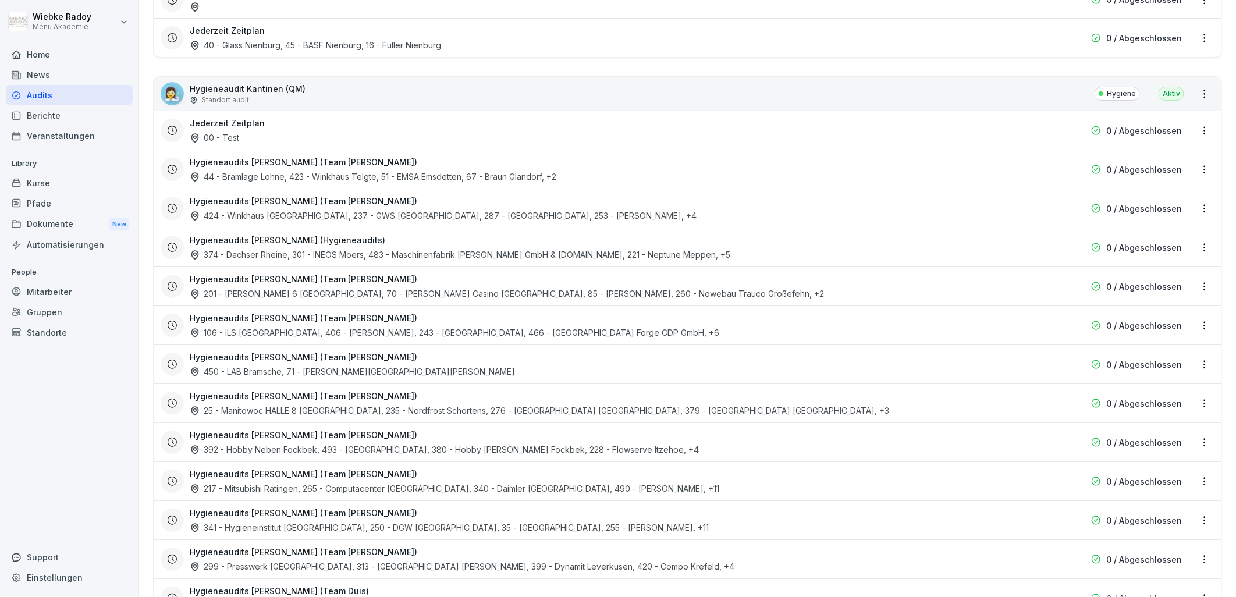
click at [735, 102] on div "👩‍🔬 Hygieneaudit Kantinen (QM) Standort audit Hygiene Aktiv" at bounding box center [688, 94] width 1068 height 34
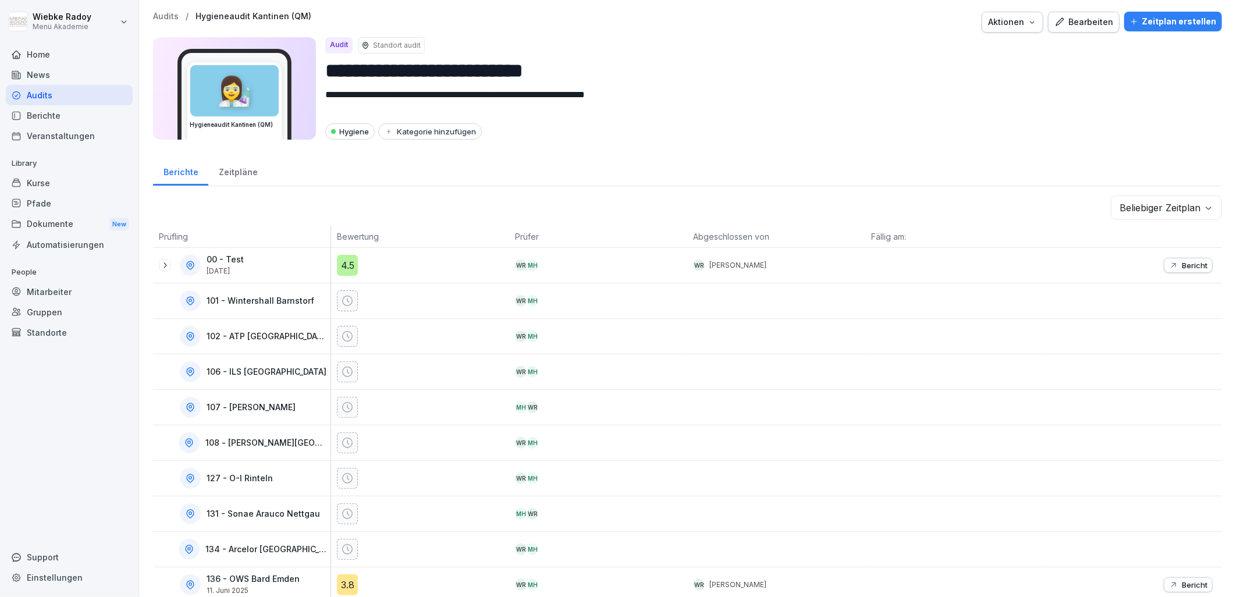
click at [1083, 24] on div "Bearbeiten" at bounding box center [1084, 22] width 59 height 13
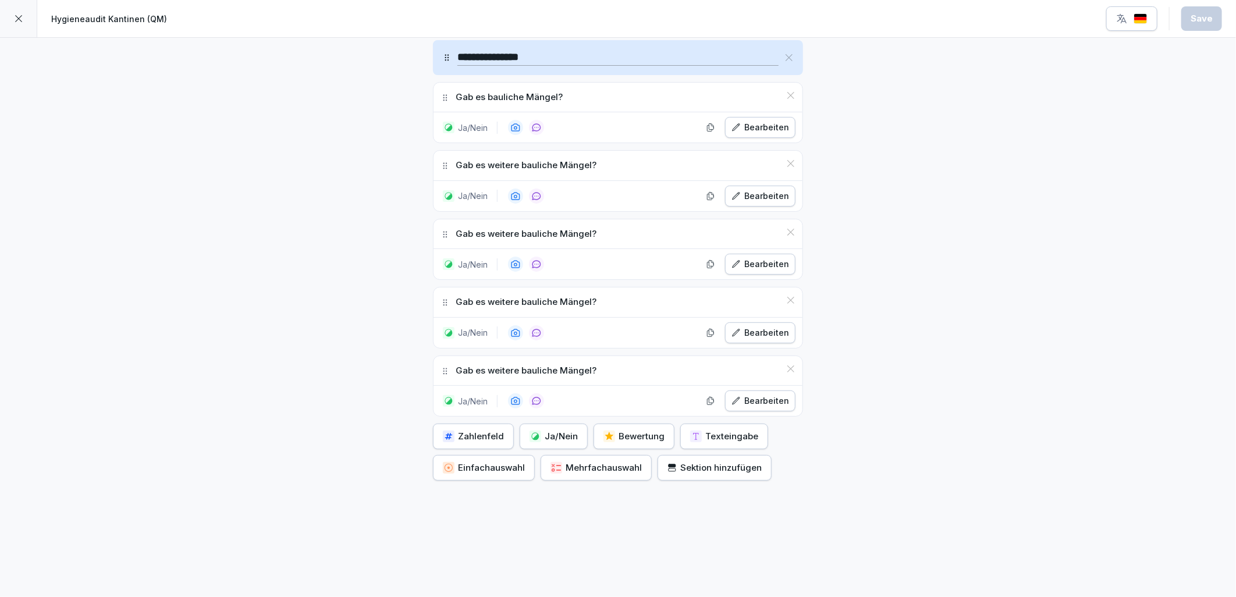
scroll to position [5333, 0]
click at [647, 430] on div "Bewertung" at bounding box center [634, 436] width 61 height 13
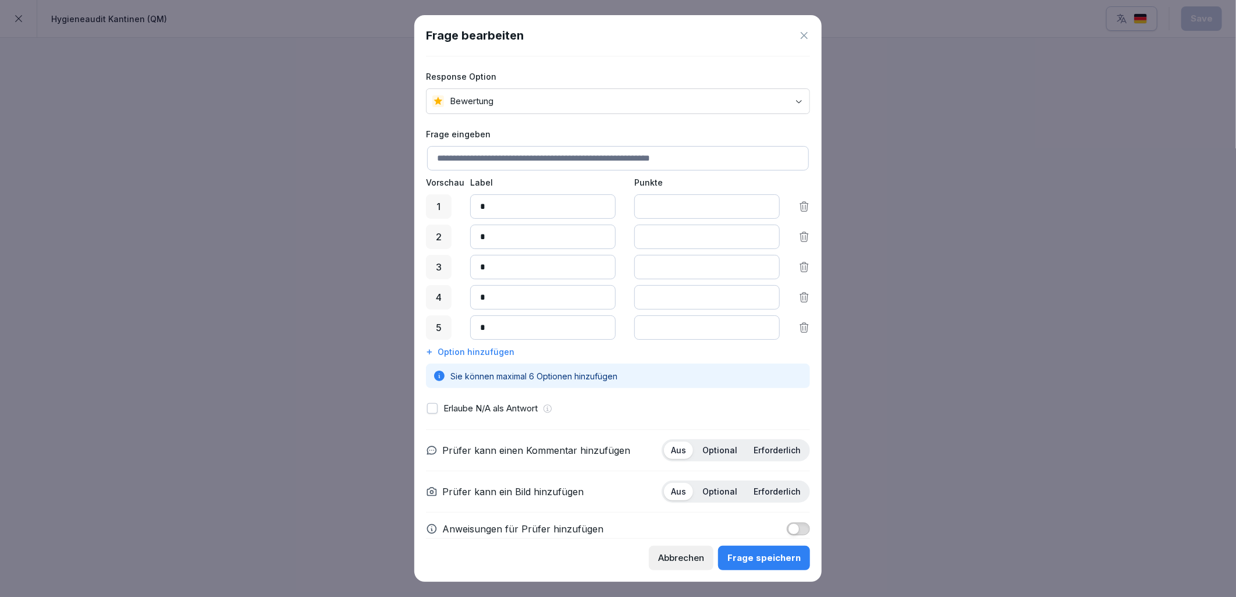
click at [801, 40] on icon at bounding box center [805, 36] width 12 height 12
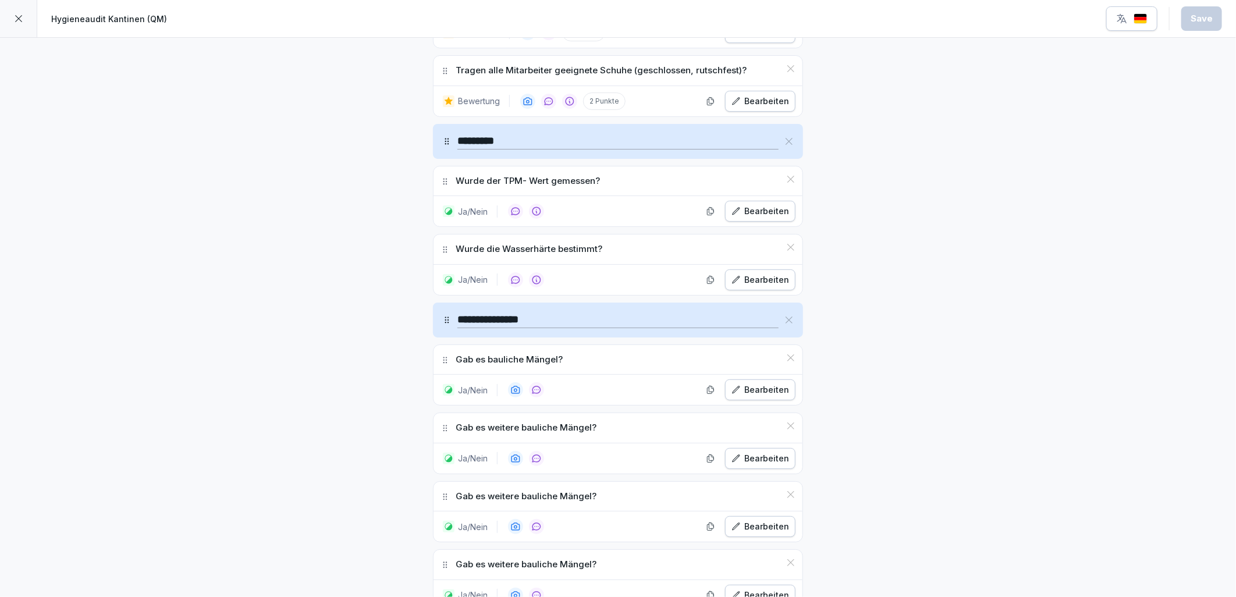
scroll to position [4945, 0]
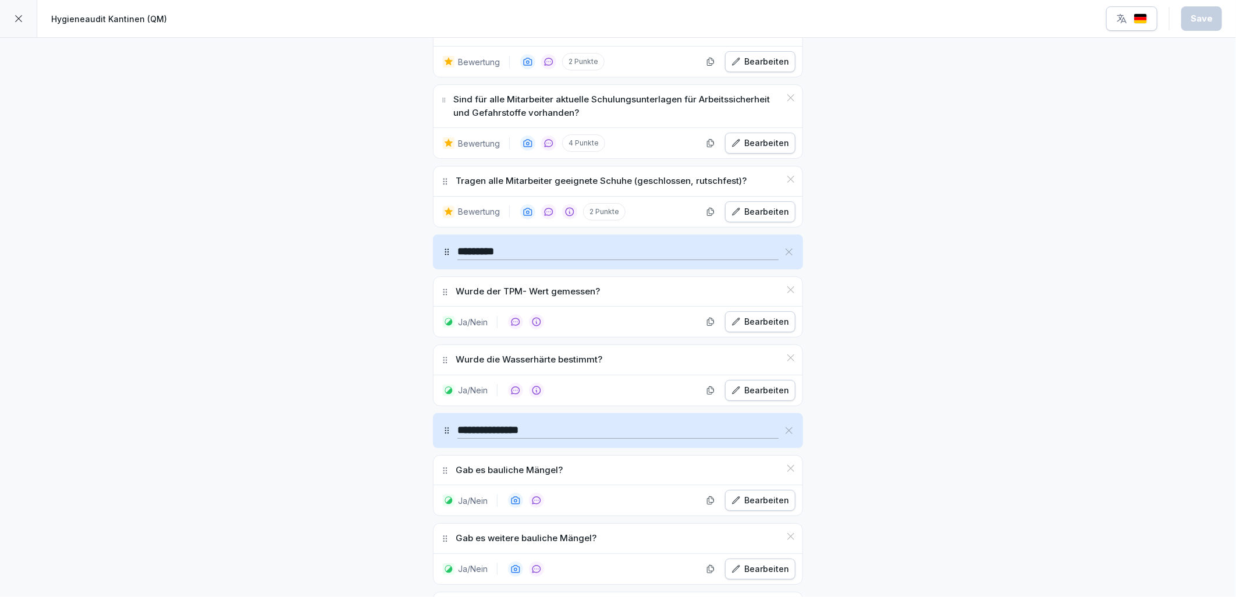
click at [757, 214] on div "Bearbeiten" at bounding box center [761, 211] width 58 height 13
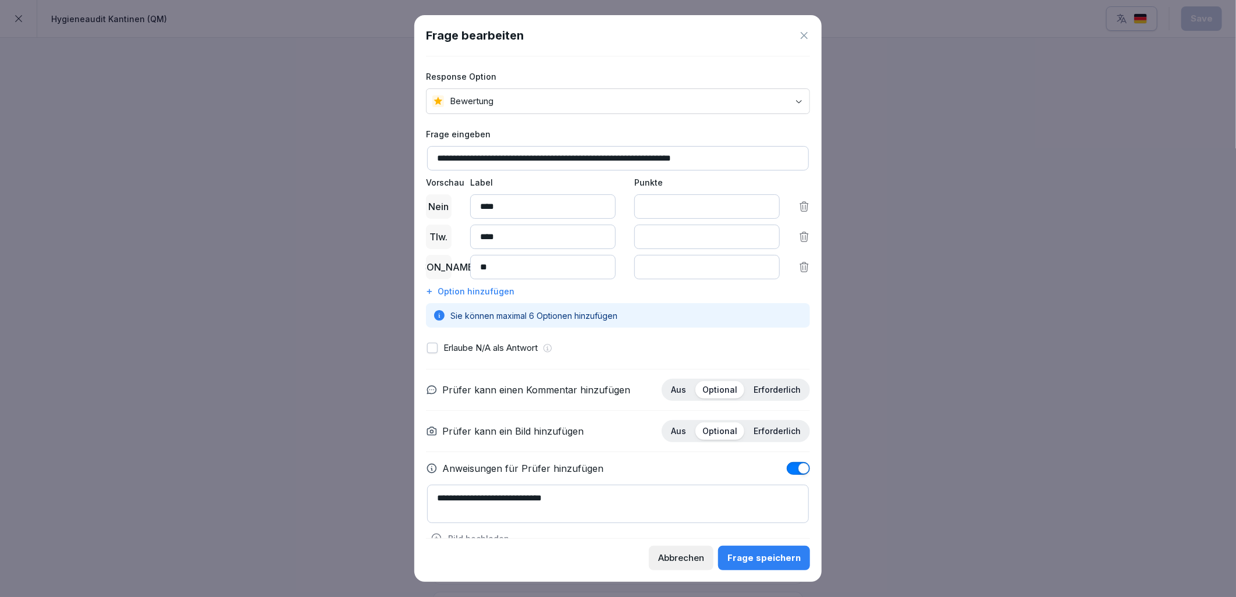
scroll to position [24, 0]
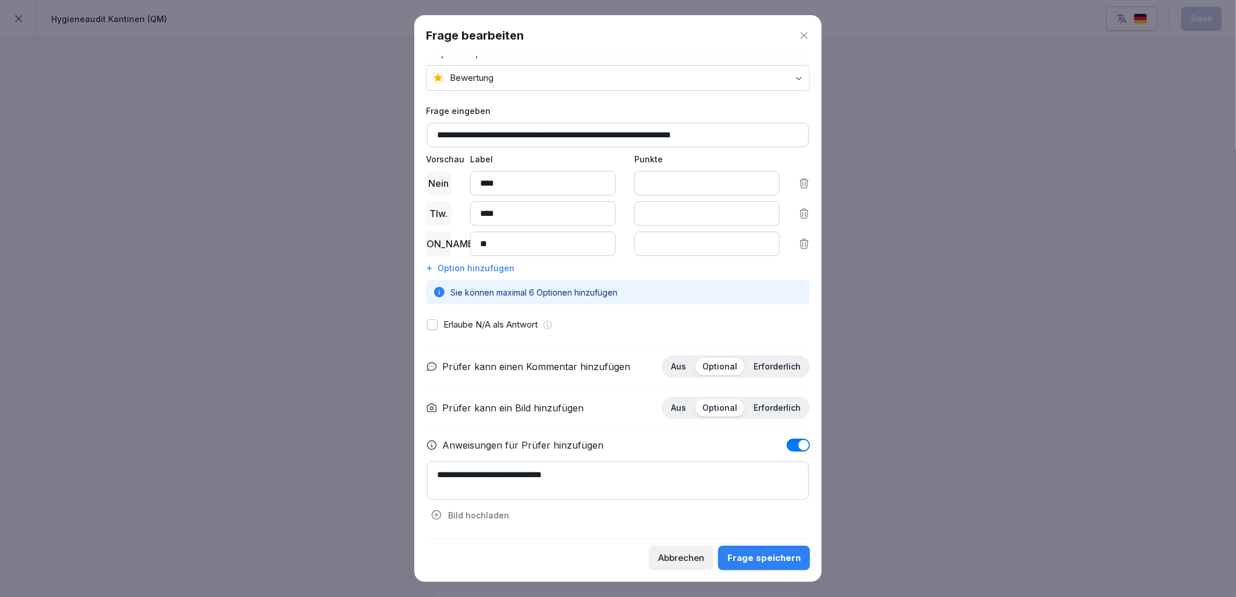
click at [670, 561] on div "Abbrechen" at bounding box center [681, 558] width 46 height 13
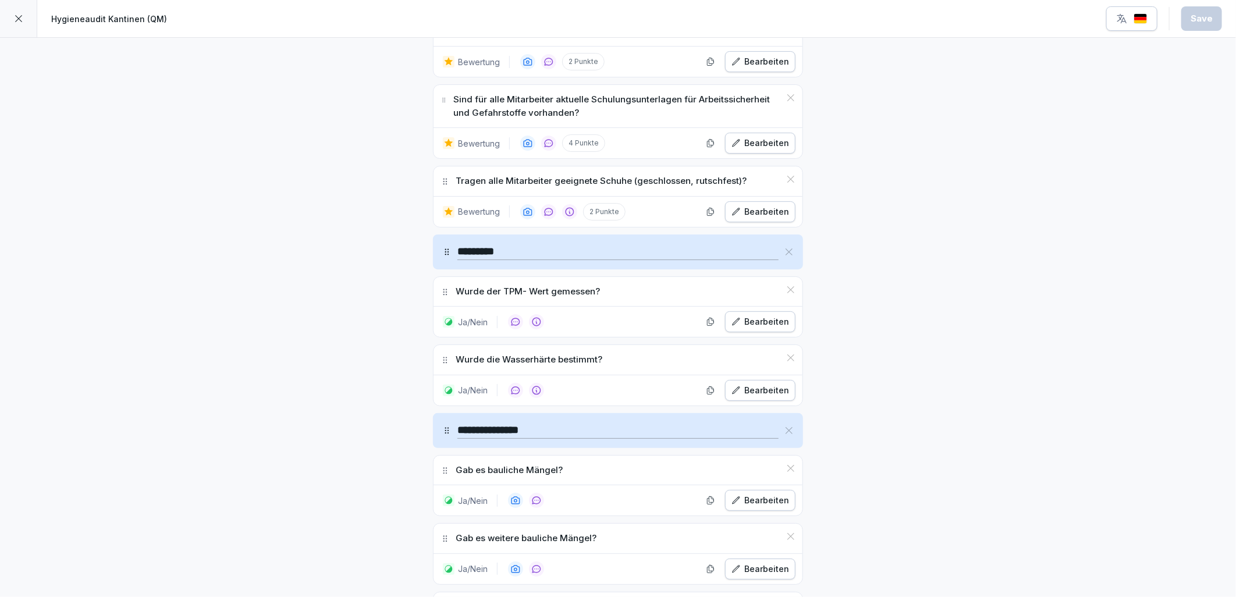
drag, startPoint x: 1078, startPoint y: 443, endPoint x: 961, endPoint y: 438, distance: 117.1
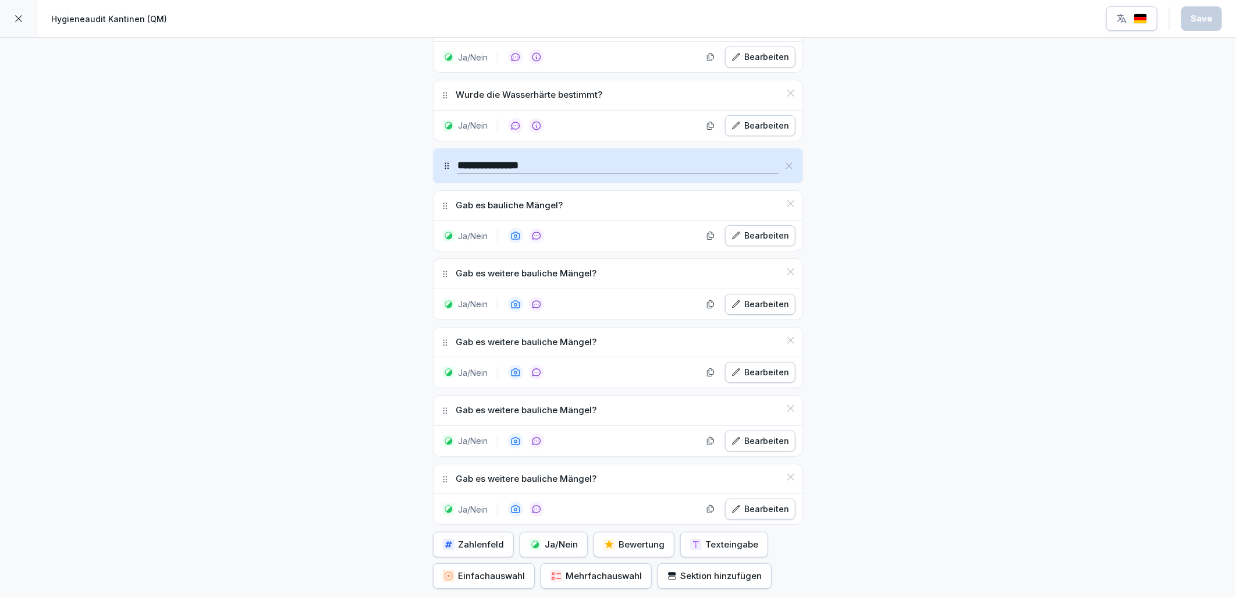
scroll to position [5333, 0]
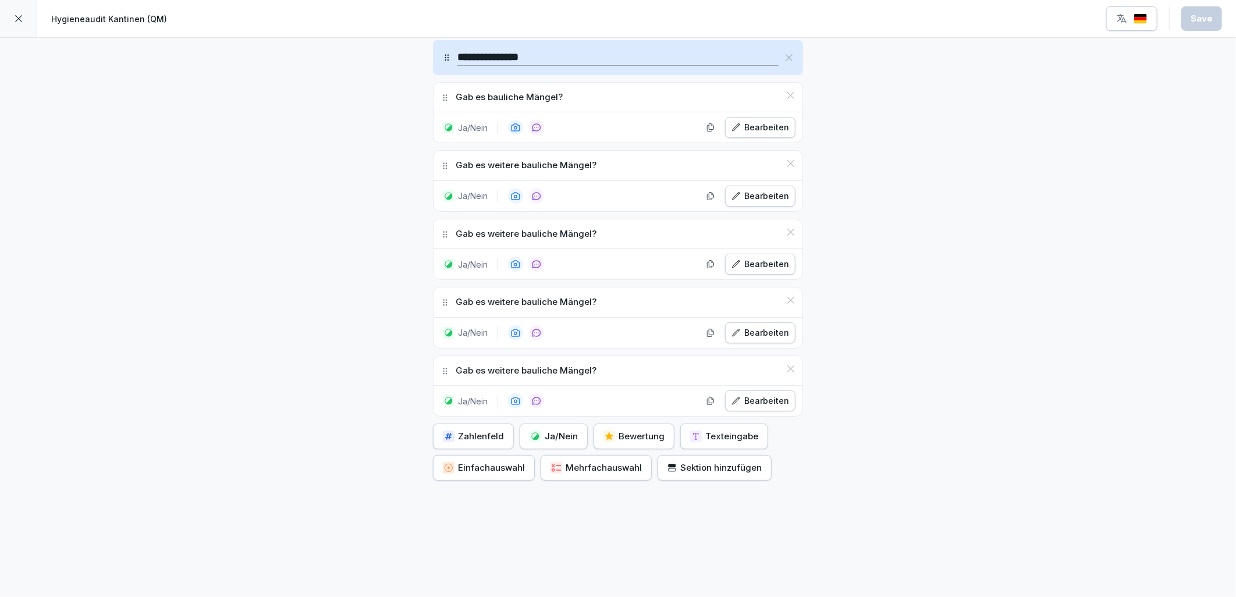
click at [730, 462] on div "Sektion hinzufügen" at bounding box center [715, 468] width 94 height 13
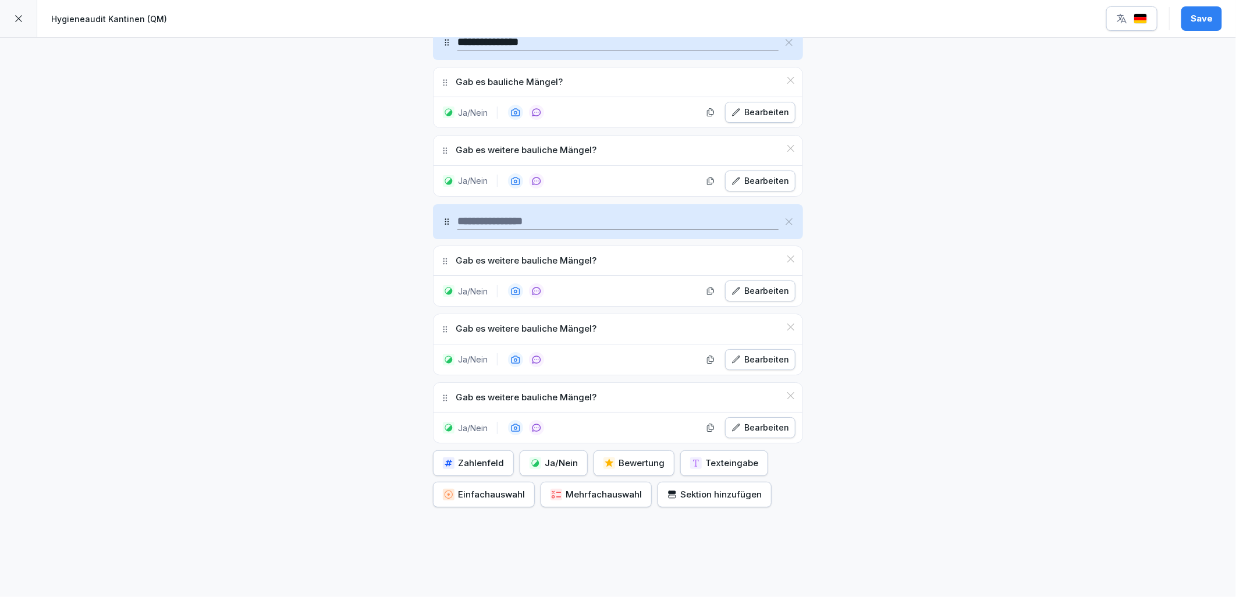
drag, startPoint x: 445, startPoint y: 433, endPoint x: 475, endPoint y: 225, distance: 209.9
click at [475, 225] on div at bounding box center [618, 221] width 370 height 35
click at [788, 222] on icon at bounding box center [789, 221] width 9 height 9
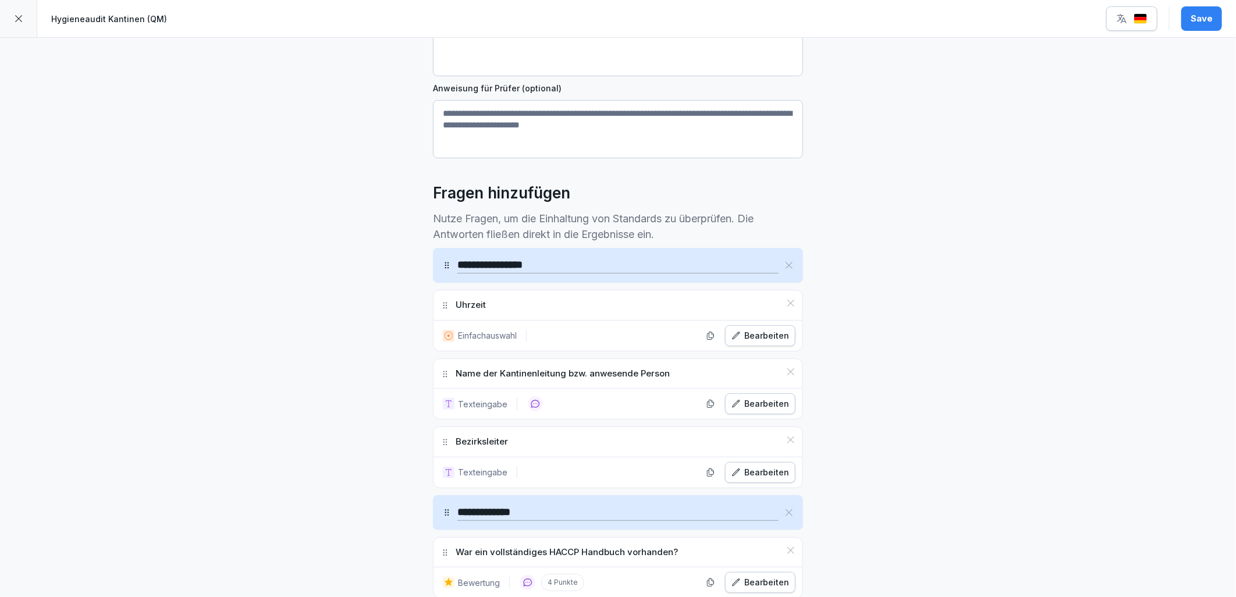
scroll to position [452, 0]
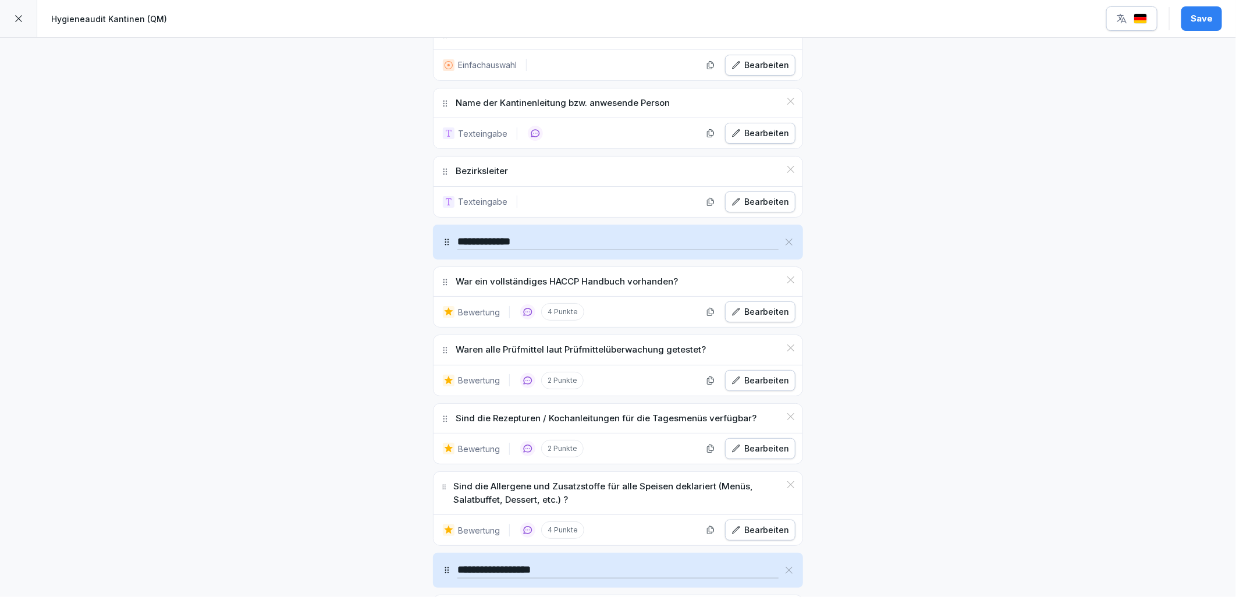
click at [786, 171] on icon at bounding box center [790, 169] width 9 height 9
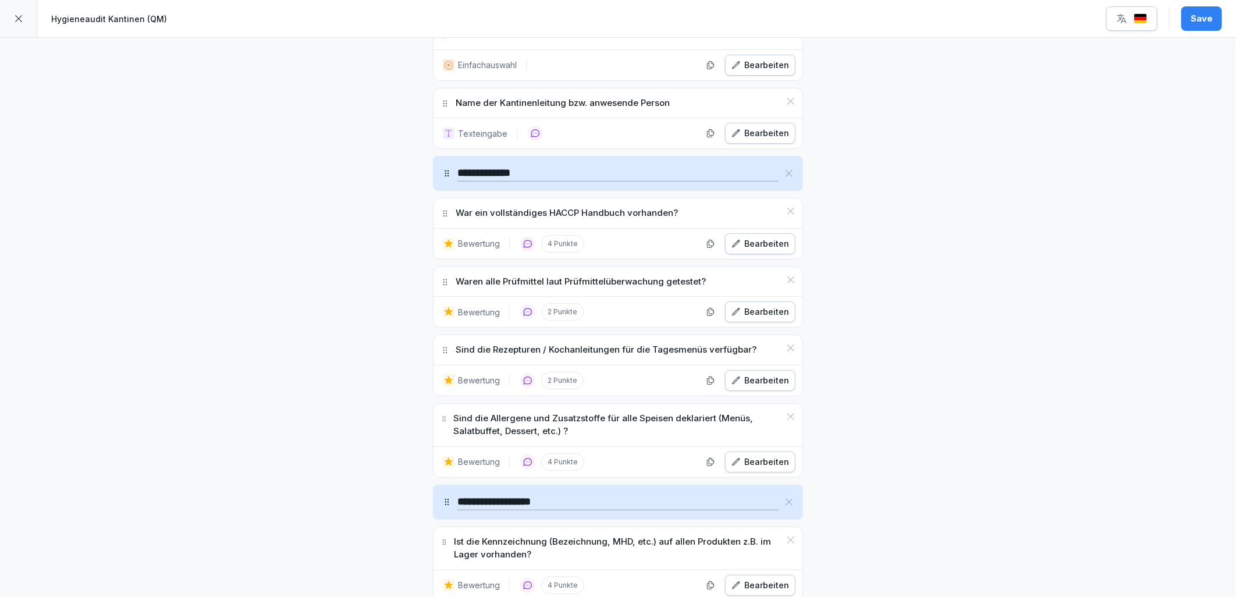
click at [1201, 23] on div "Save" at bounding box center [1202, 18] width 22 height 13
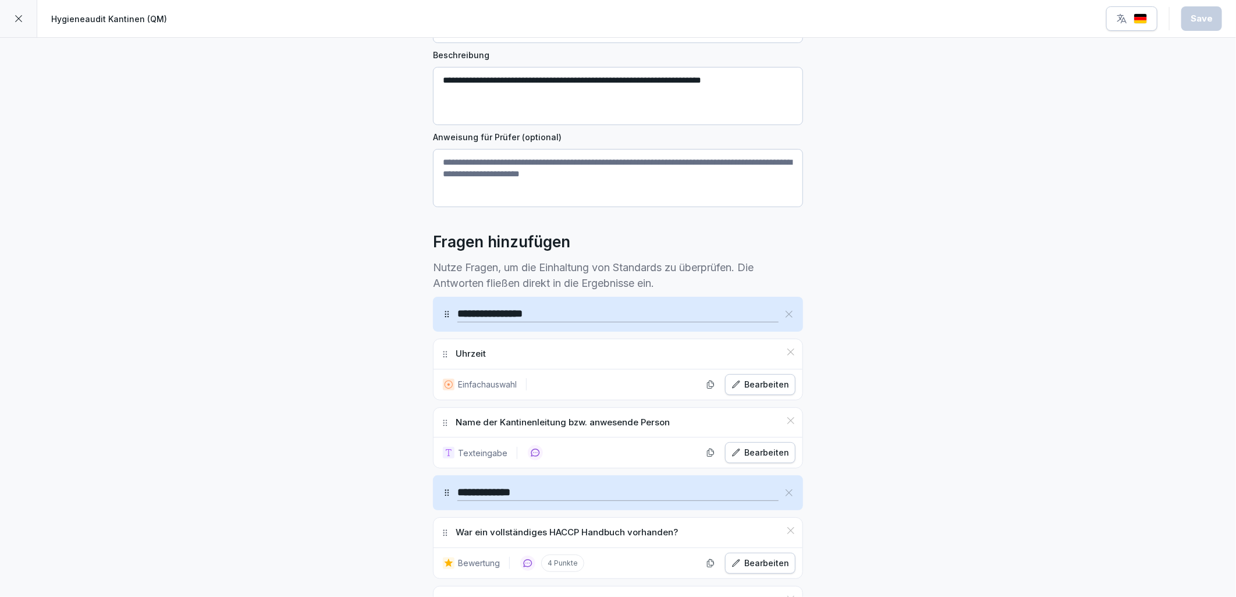
scroll to position [0, 0]
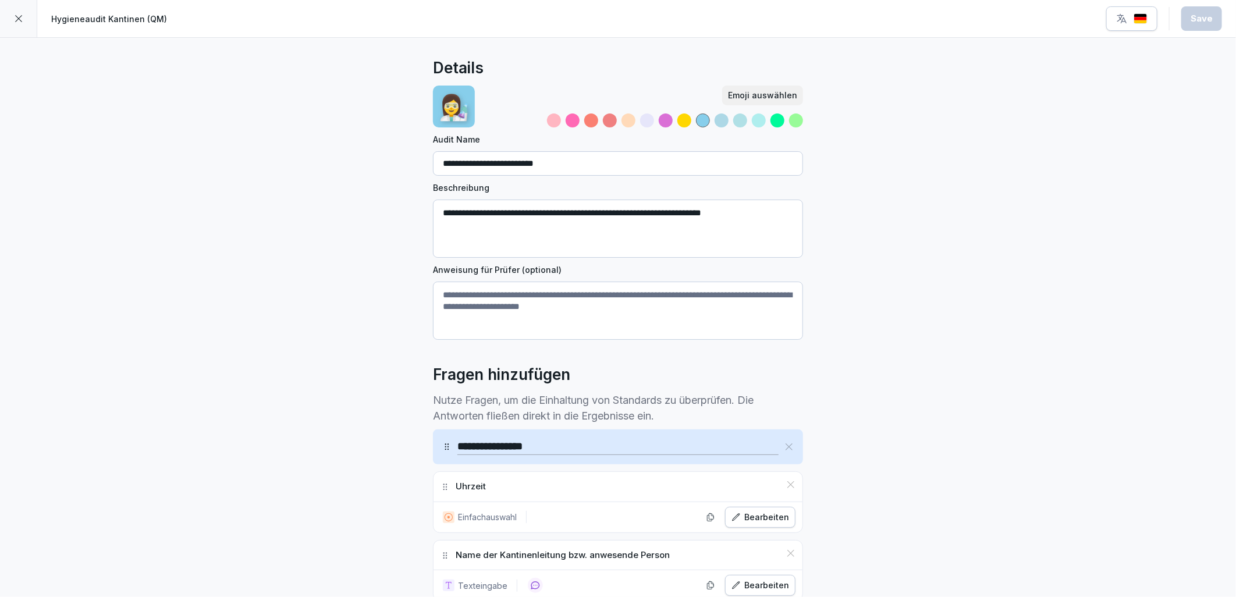
click at [30, 12] on div at bounding box center [18, 18] width 37 height 37
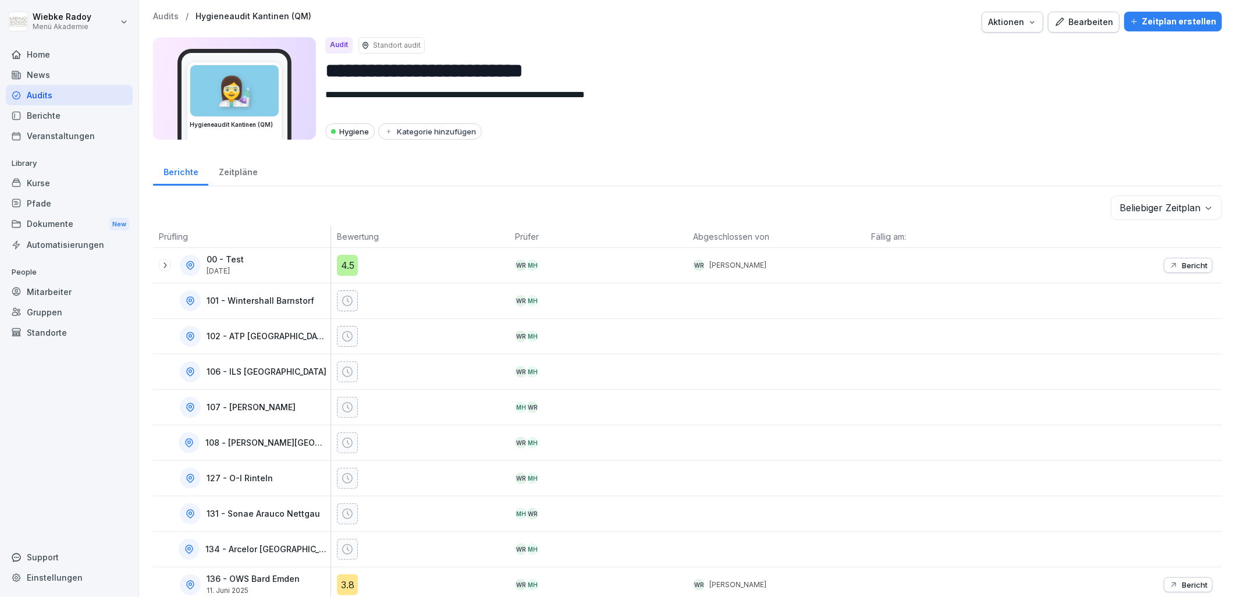
drag, startPoint x: 240, startPoint y: 172, endPoint x: 589, endPoint y: 256, distance: 358.1
click at [240, 172] on div "Zeitpläne" at bounding box center [237, 171] width 59 height 30
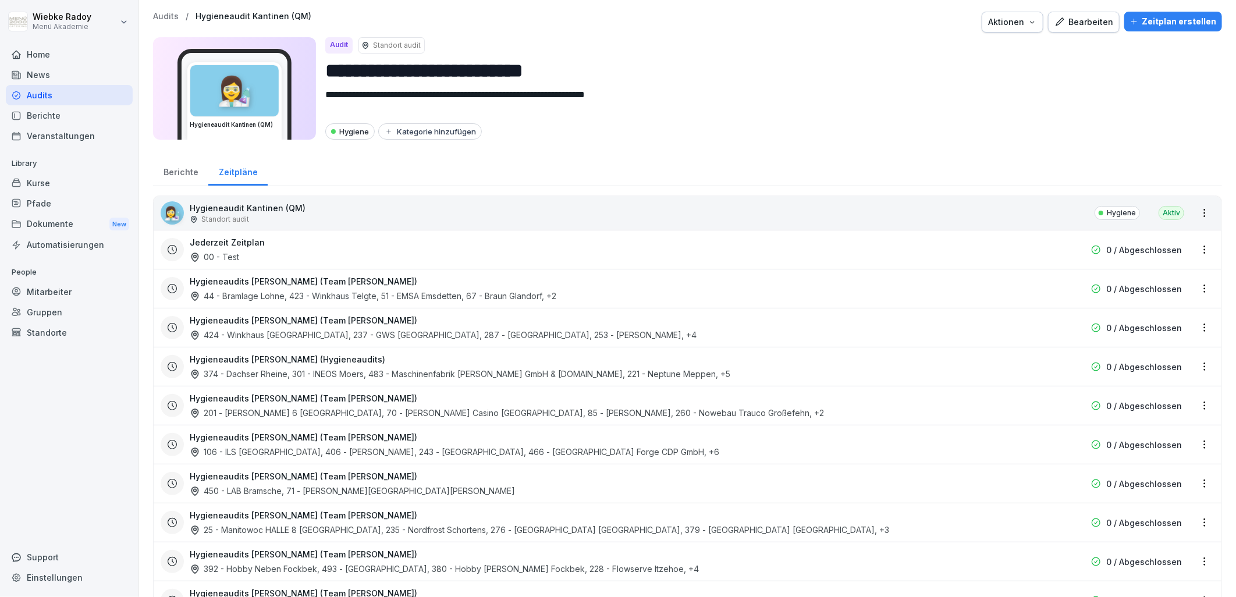
click at [1150, 17] on div "Zeitplan erstellen" at bounding box center [1173, 21] width 86 height 13
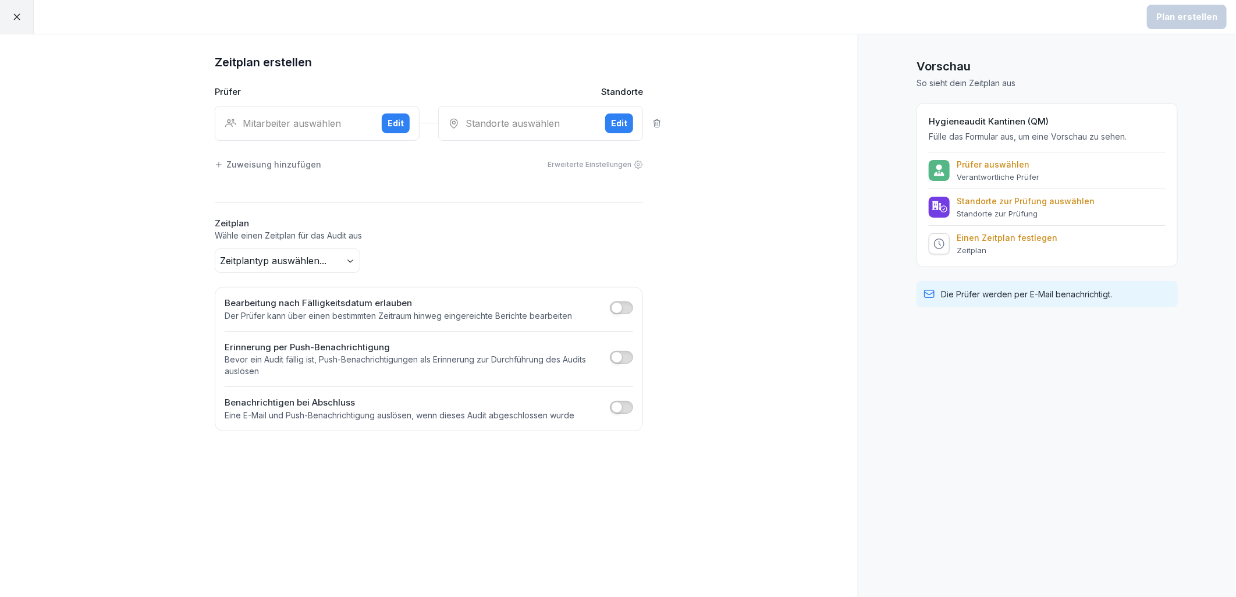
click at [315, 126] on div "Mitarbeiter auswählen" at bounding box center [299, 123] width 148 height 14
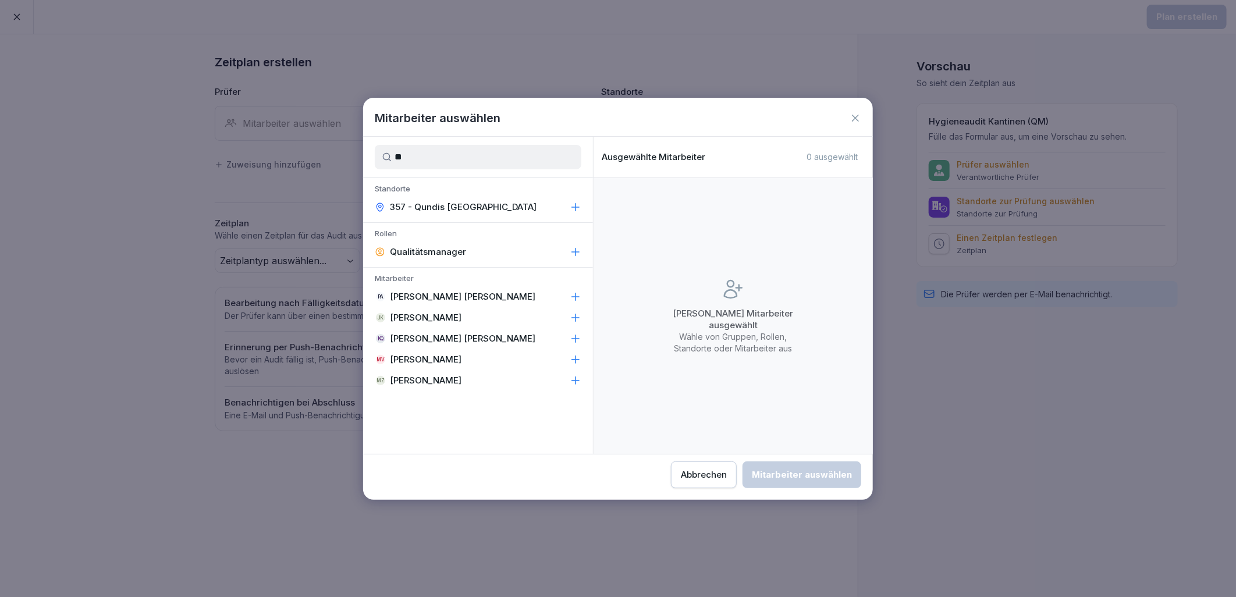
type input "**"
click at [506, 248] on div "Qualitätsmanager" at bounding box center [478, 252] width 230 height 21
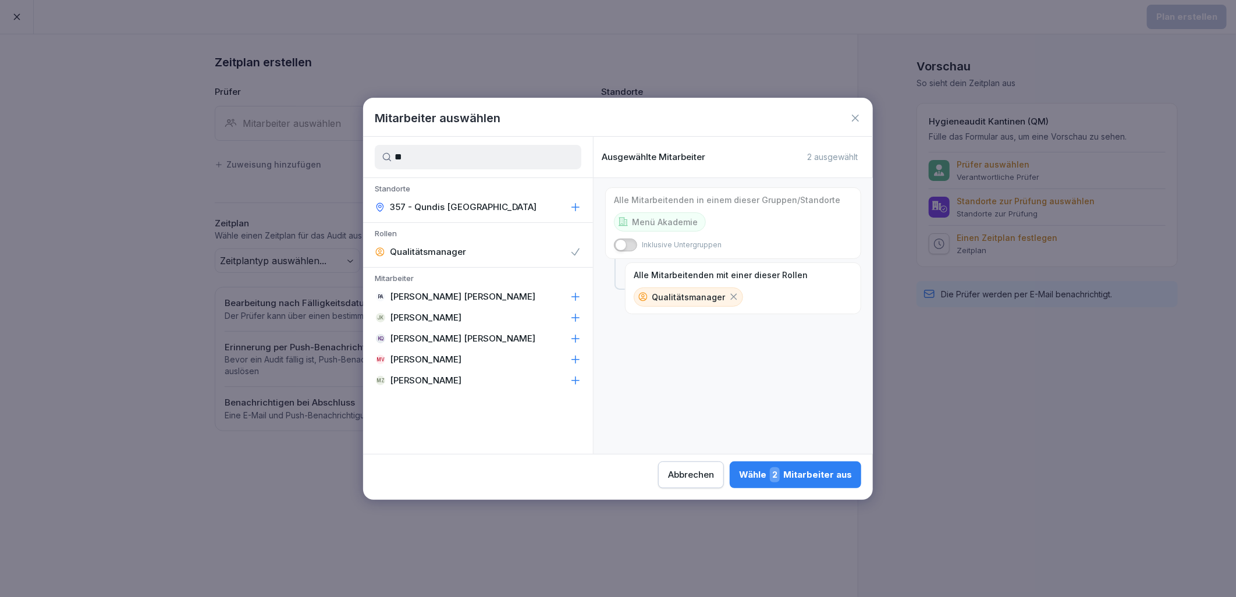
click at [828, 474] on div "Wähle 2 Mitarbeiter aus" at bounding box center [795, 474] width 113 height 15
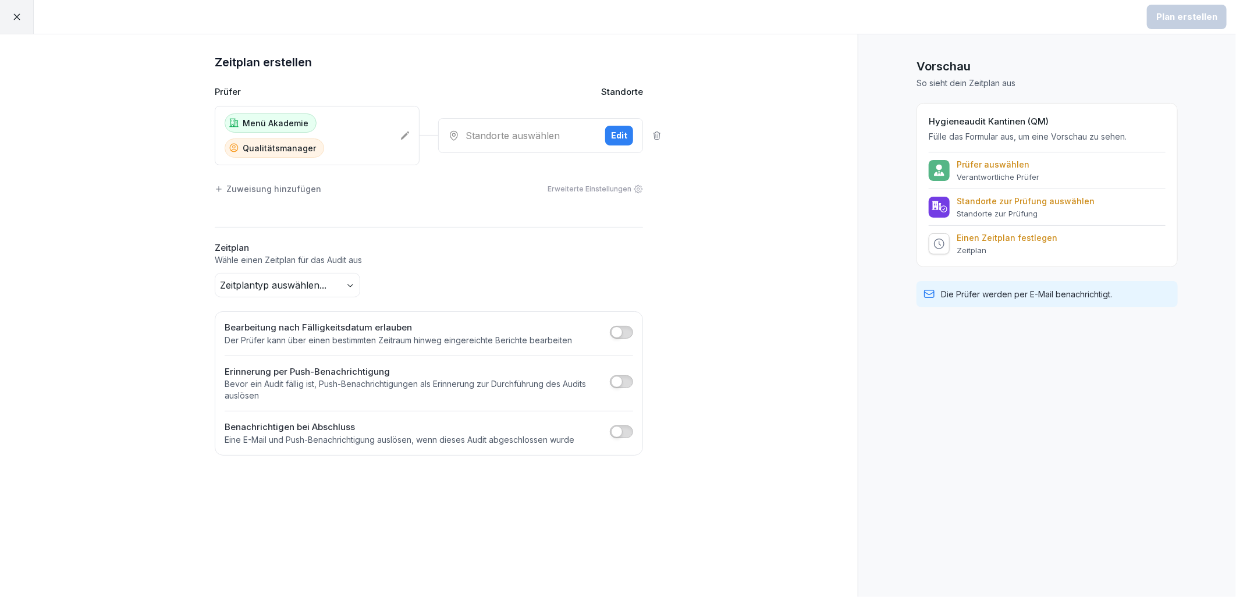
click at [629, 136] on button "Edit" at bounding box center [619, 136] width 28 height 20
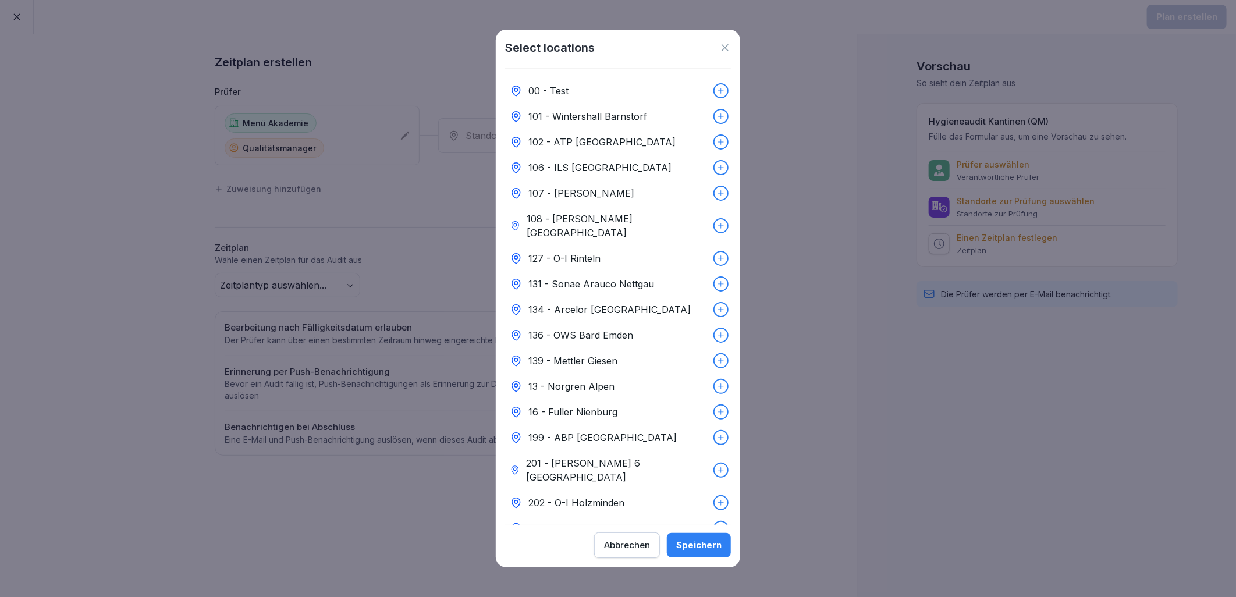
click at [604, 328] on p "136 - OWS Bard Emden" at bounding box center [581, 335] width 105 height 14
click at [606, 425] on div "199 - ABP [GEOGRAPHIC_DATA]" at bounding box center [618, 438] width 226 height 26
drag, startPoint x: 609, startPoint y: 236, endPoint x: 619, endPoint y: 246, distance: 13.6
click at [610, 246] on div "127 - O-I Rinteln" at bounding box center [618, 259] width 226 height 26
click at [715, 544] on div "Speichern" at bounding box center [698, 545] width 45 height 13
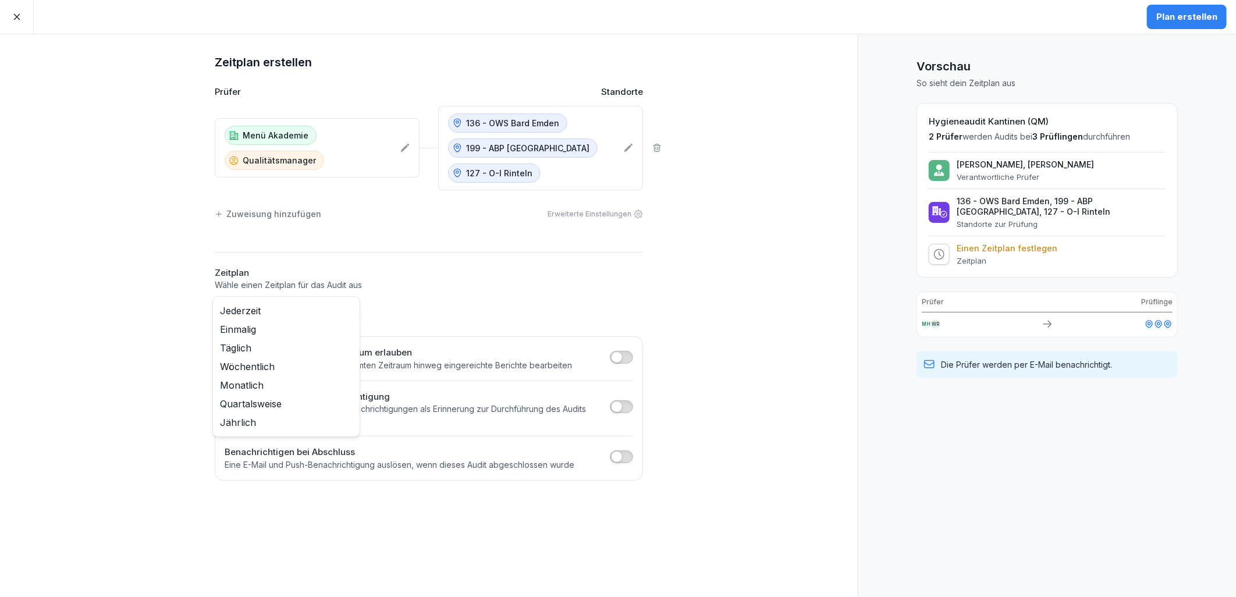
click at [349, 310] on body "Plan erstellen Zeitplan erstellen Prüfer Standorte Menü Akademie Qualitätsmanag…" at bounding box center [618, 298] width 1236 height 597
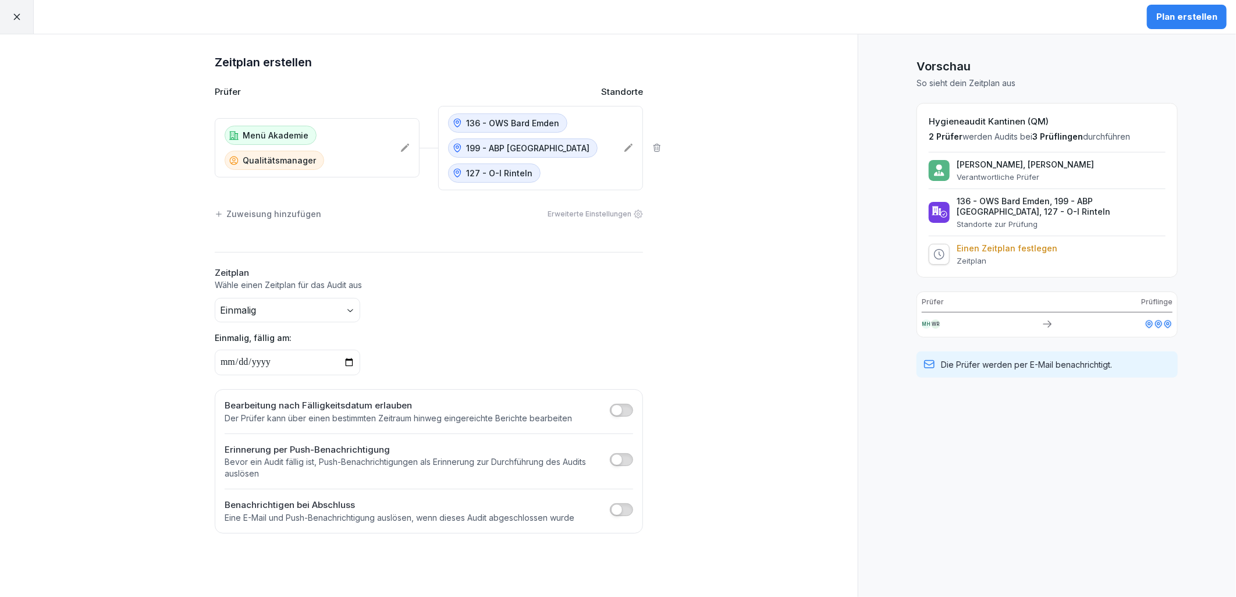
click at [353, 306] on body "Plan erstellen Zeitplan erstellen Prüfer Standorte Menü Akademie Qualitätsmanag…" at bounding box center [618, 298] width 1236 height 597
click at [467, 347] on html "Plan erstellen Zeitplan erstellen Prüfer Standorte Menü Akademie Qualitätsmanag…" at bounding box center [618, 298] width 1236 height 597
click at [342, 309] on body "Plan erstellen Zeitplan erstellen Prüfer Standorte Menü Akademie Qualitätsmanag…" at bounding box center [618, 298] width 1236 height 597
click at [590, 363] on html "Plan erstellen Zeitplan erstellen Prüfer Standorte Menü Akademie Qualitätsmanag…" at bounding box center [618, 298] width 1236 height 597
click at [627, 410] on button "button" at bounding box center [621, 410] width 23 height 13
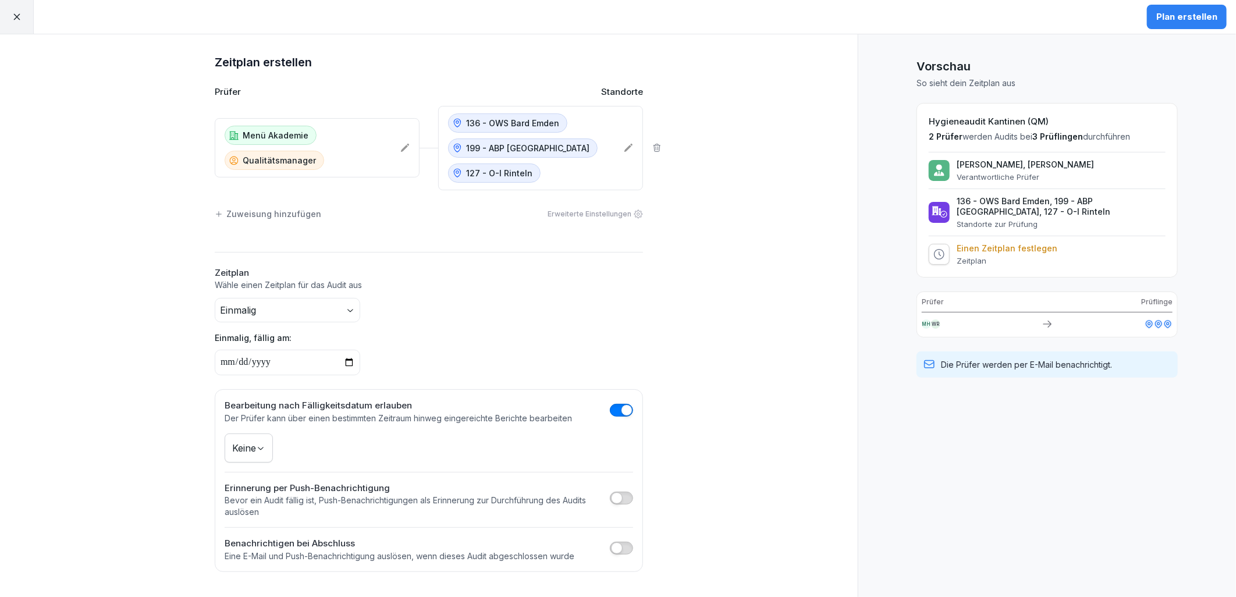
click at [259, 451] on body "Plan erstellen Zeitplan erstellen Prüfer Standorte Menü Akademie Qualitätsmanag…" at bounding box center [618, 298] width 1236 height 597
click at [545, 377] on html "Plan erstellen Zeitplan erstellen Prüfer Standorte Menü Akademie Qualitätsmanag…" at bounding box center [618, 298] width 1236 height 597
click at [625, 401] on div "Bearbeitung nach Fälligkeitsdatum erlauben Der Prüfer kann über einen bestimmte…" at bounding box center [429, 411] width 409 height 25
click at [624, 496] on button "button" at bounding box center [621, 498] width 23 height 13
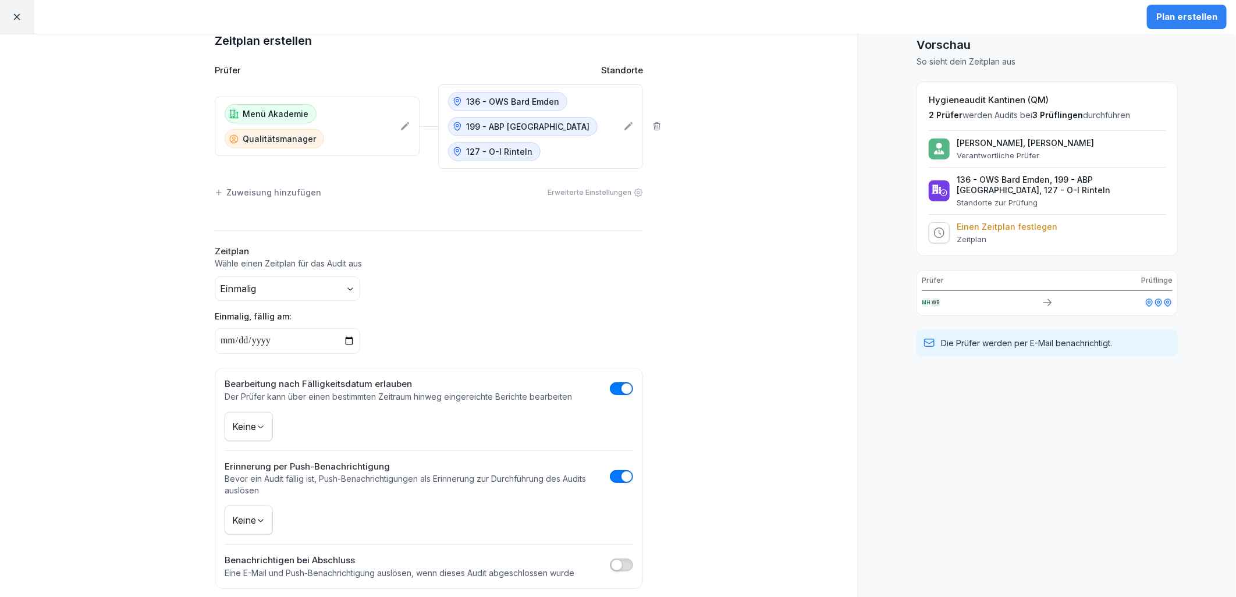
scroll to position [32, 0]
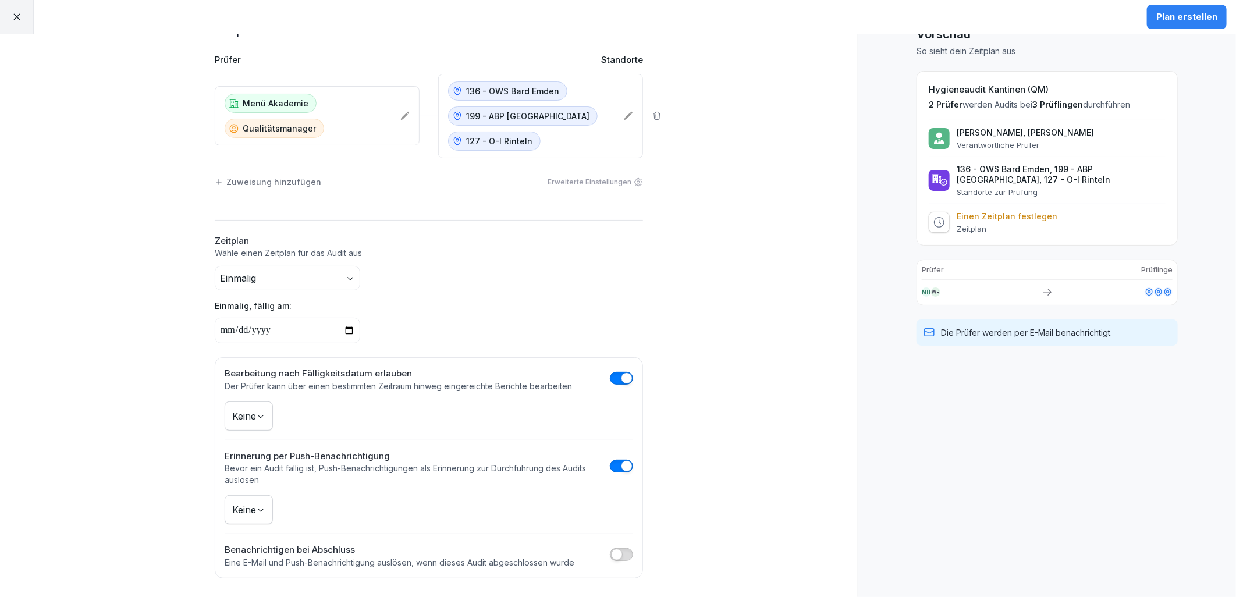
click at [617, 555] on span "button" at bounding box center [617, 555] width 12 height 12
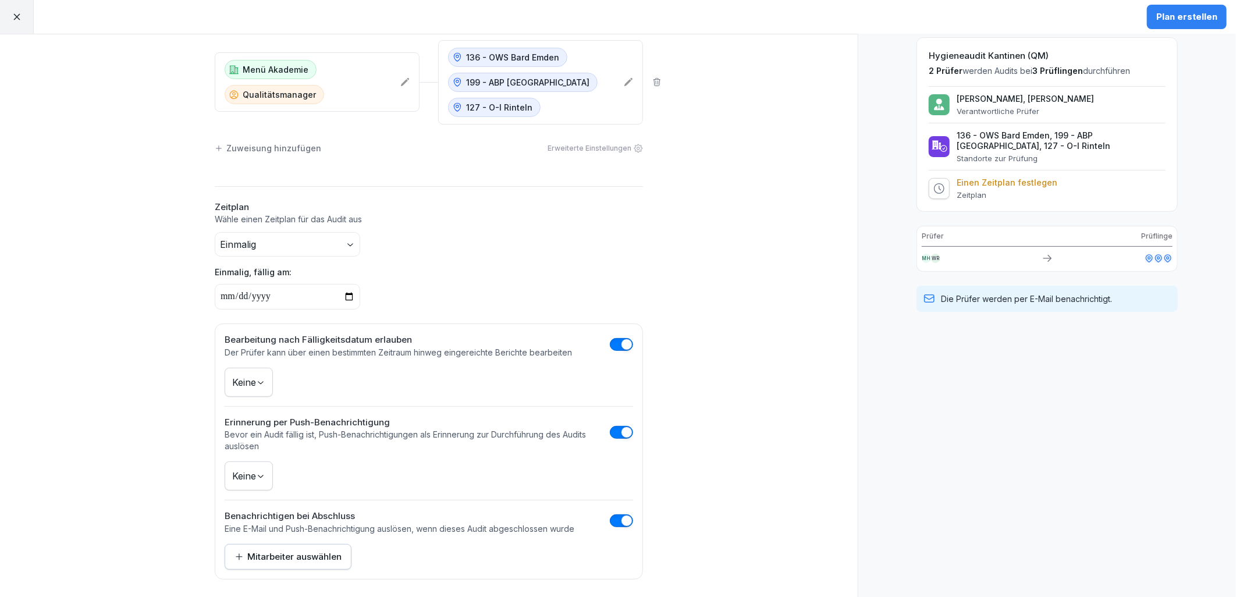
scroll to position [67, 0]
click at [342, 563] on button "Mitarbeiter auswählen" at bounding box center [288, 556] width 127 height 26
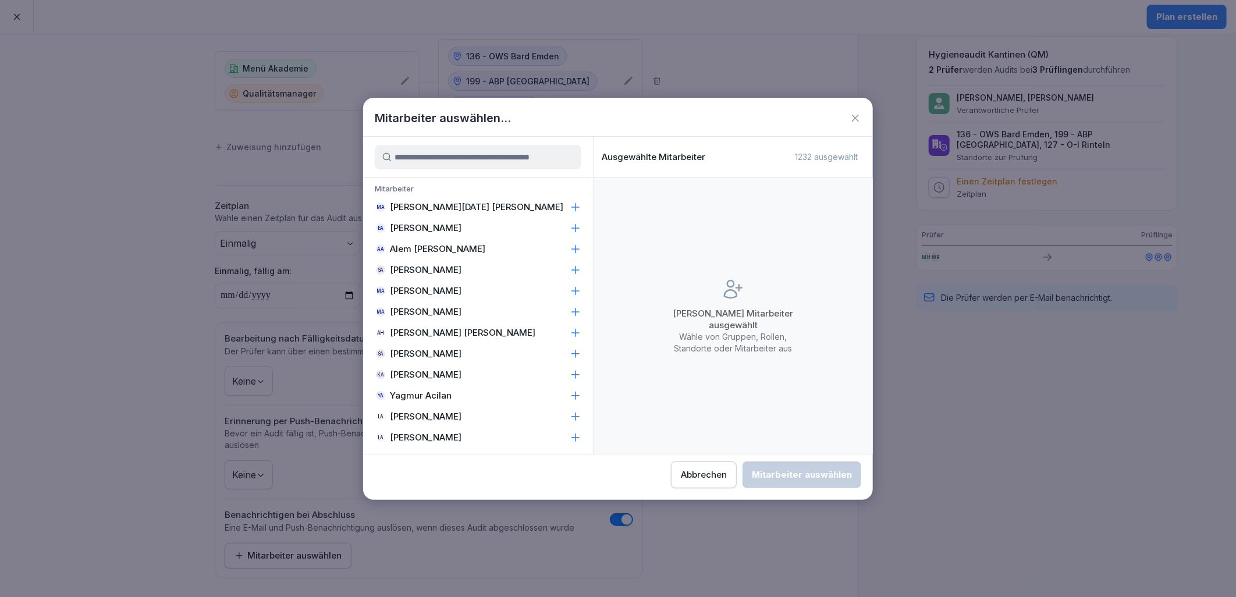
click at [725, 473] on div "Abbrechen" at bounding box center [704, 475] width 46 height 13
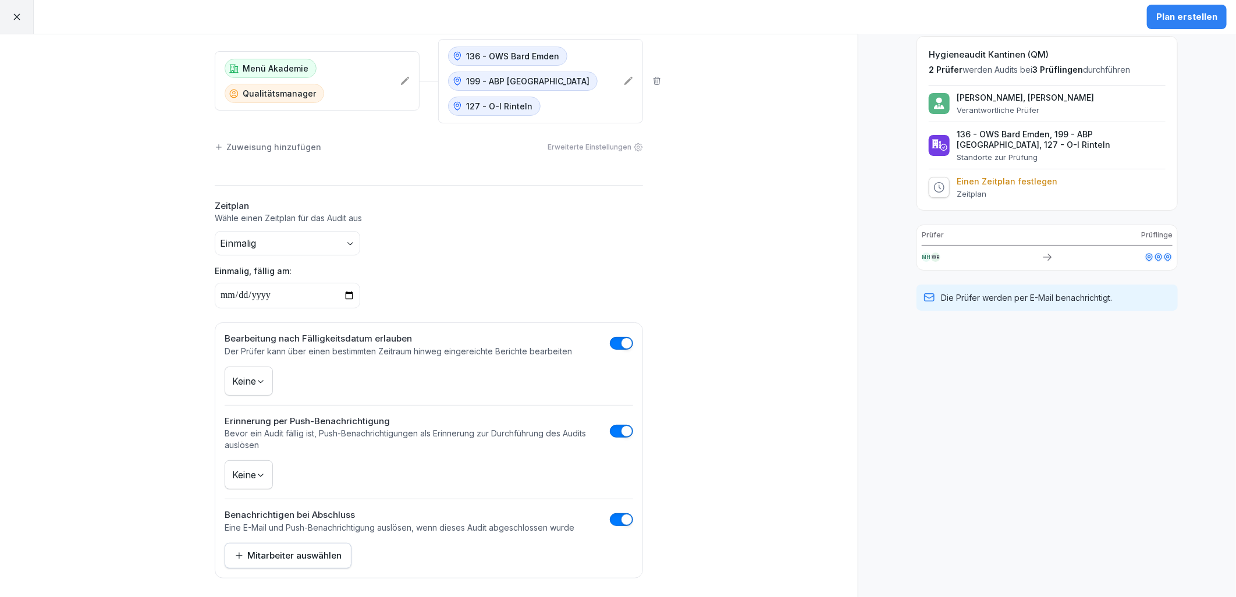
click at [9, 24] on div at bounding box center [17, 17] width 34 height 34
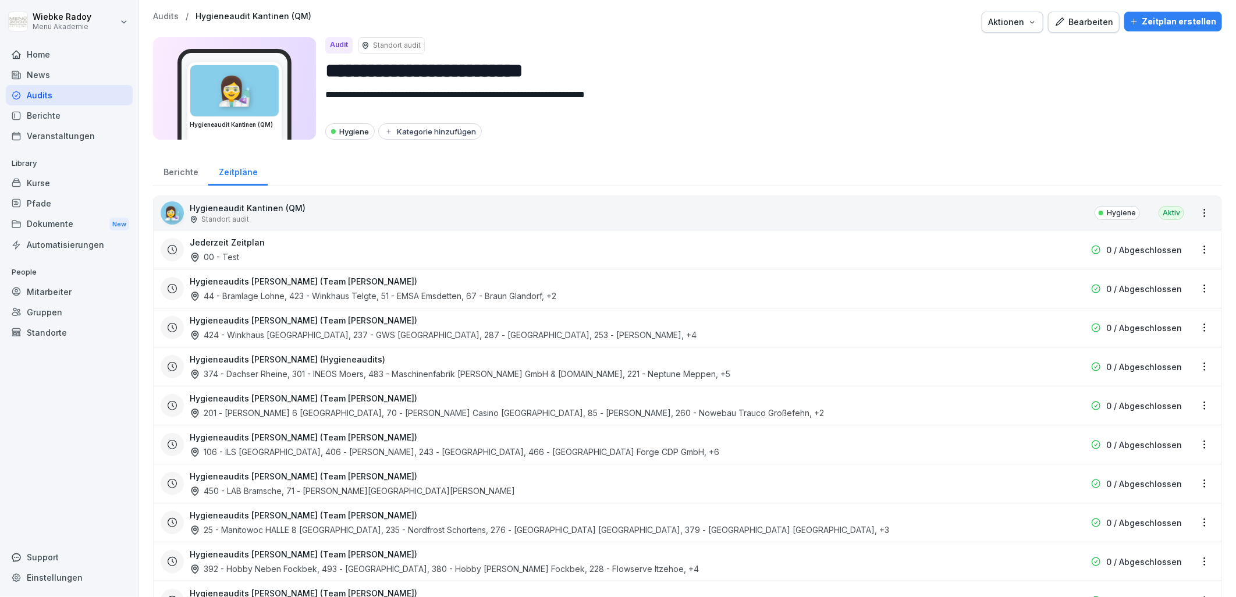
click at [1191, 292] on html "**********" at bounding box center [618, 298] width 1236 height 597
click at [0, 0] on link "Zeitplan bearbeiten" at bounding box center [0, 0] width 0 height 0
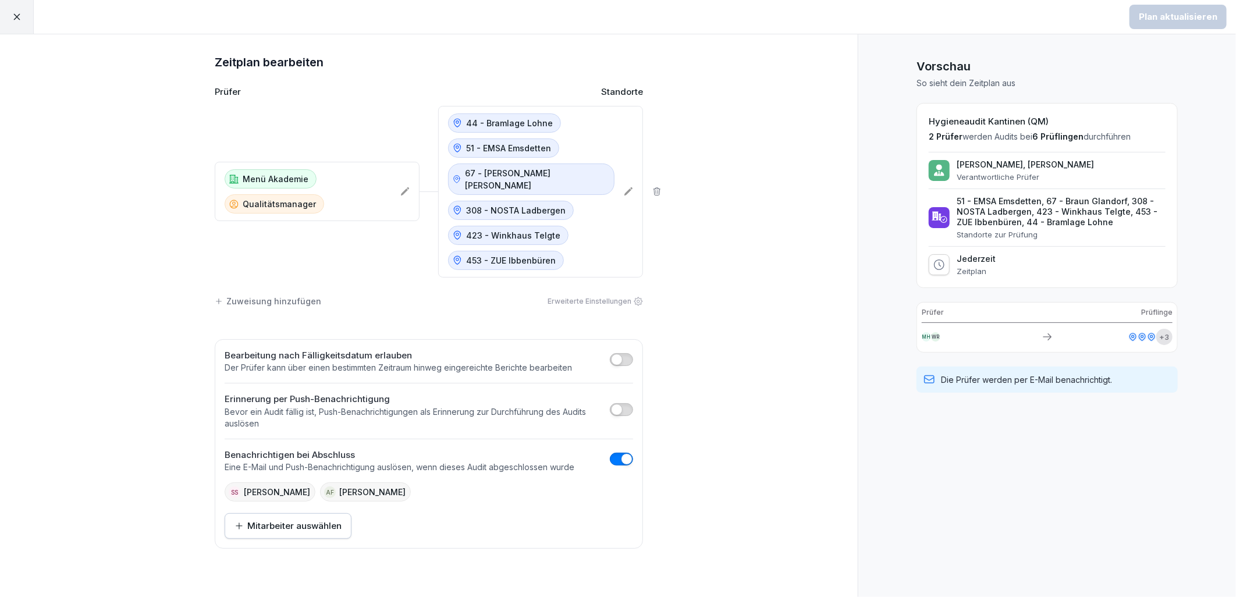
click at [12, 21] on icon at bounding box center [17, 17] width 10 height 10
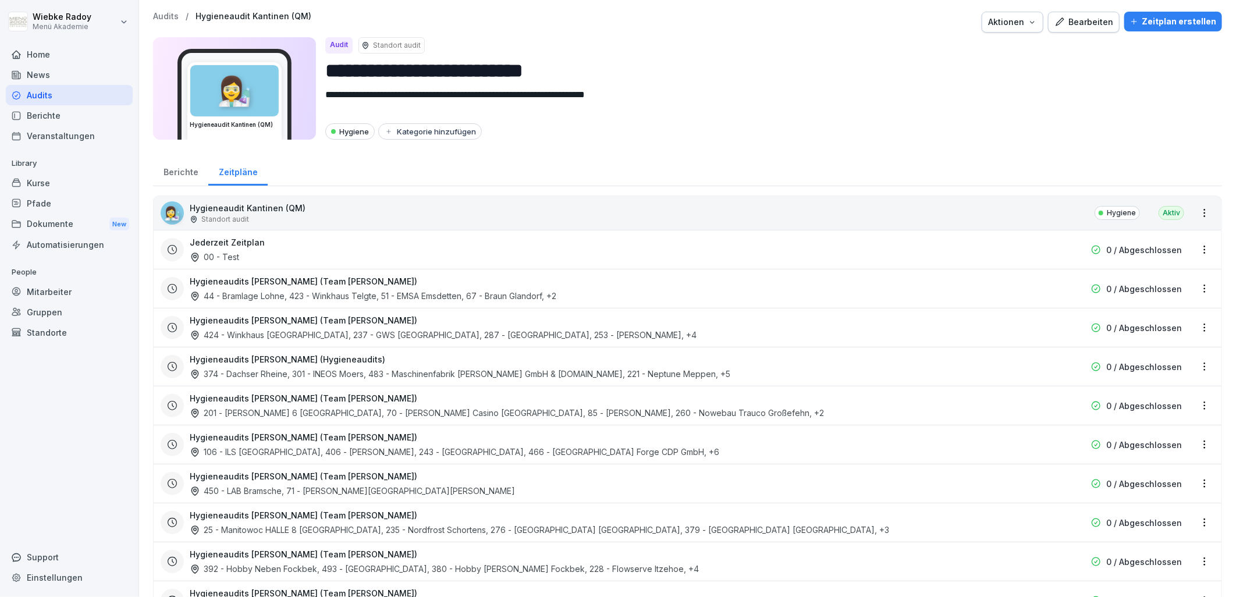
click at [83, 79] on div "News" at bounding box center [69, 75] width 127 height 20
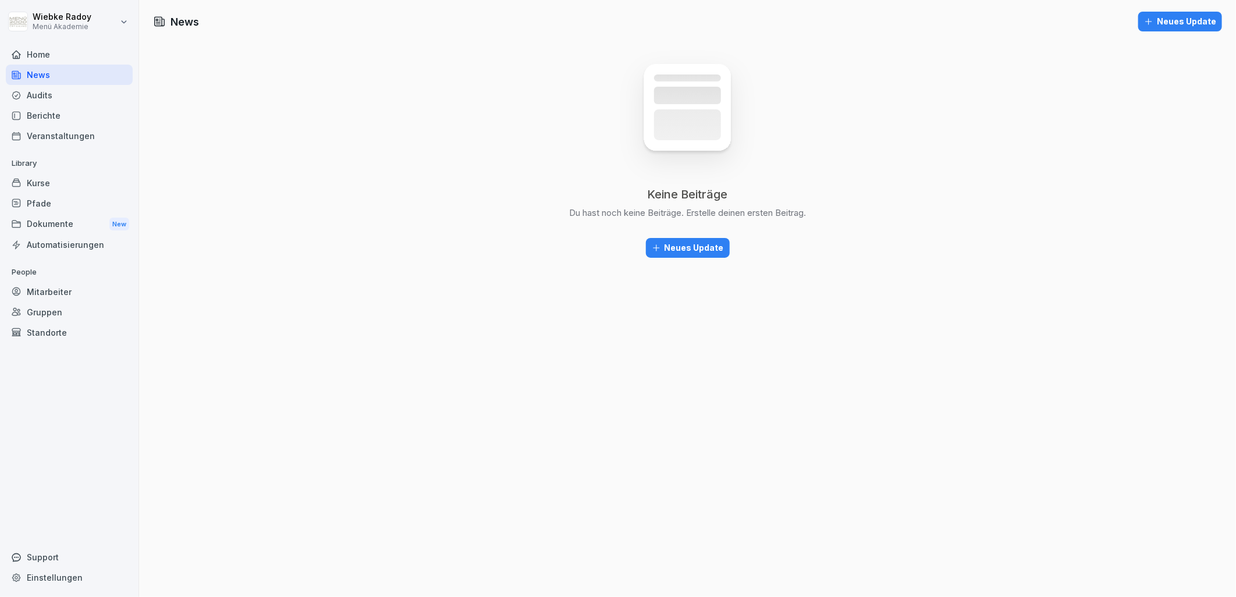
click at [84, 93] on div "Audits" at bounding box center [69, 95] width 127 height 20
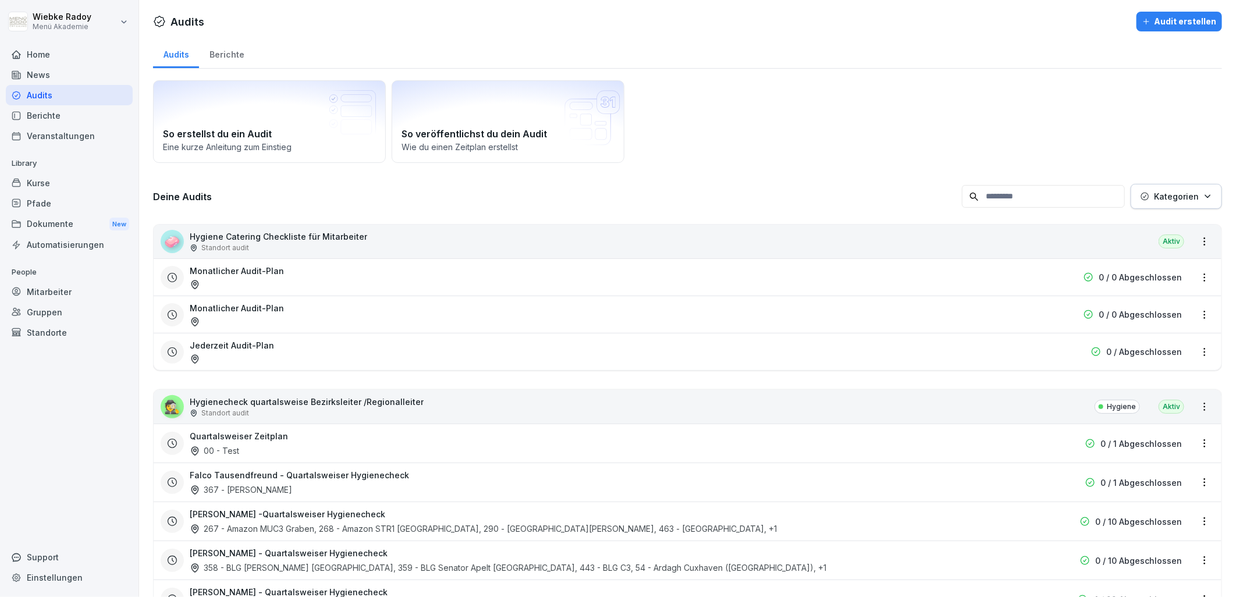
drag, startPoint x: 342, startPoint y: 412, endPoint x: 362, endPoint y: 412, distance: 19.8
click at [342, 412] on div "Standort audit" at bounding box center [307, 413] width 234 height 10
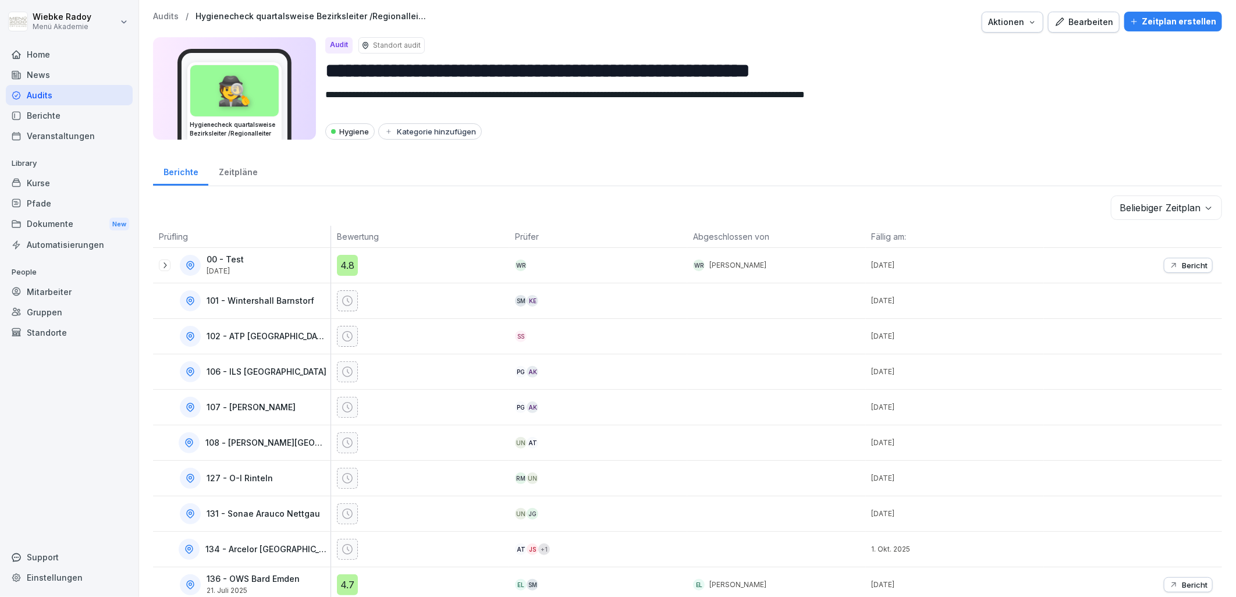
click at [224, 183] on div "Zeitpläne" at bounding box center [237, 171] width 59 height 30
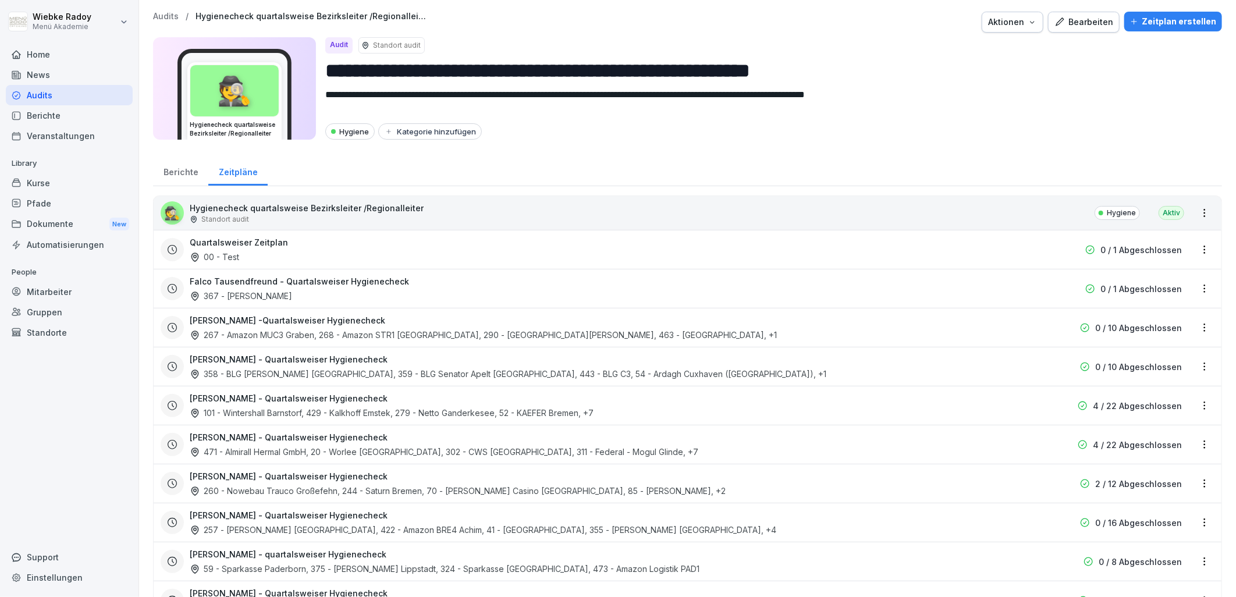
drag, startPoint x: 62, startPoint y: 55, endPoint x: 80, endPoint y: 79, distance: 30.3
click at [62, 55] on div "Home" at bounding box center [69, 54] width 127 height 20
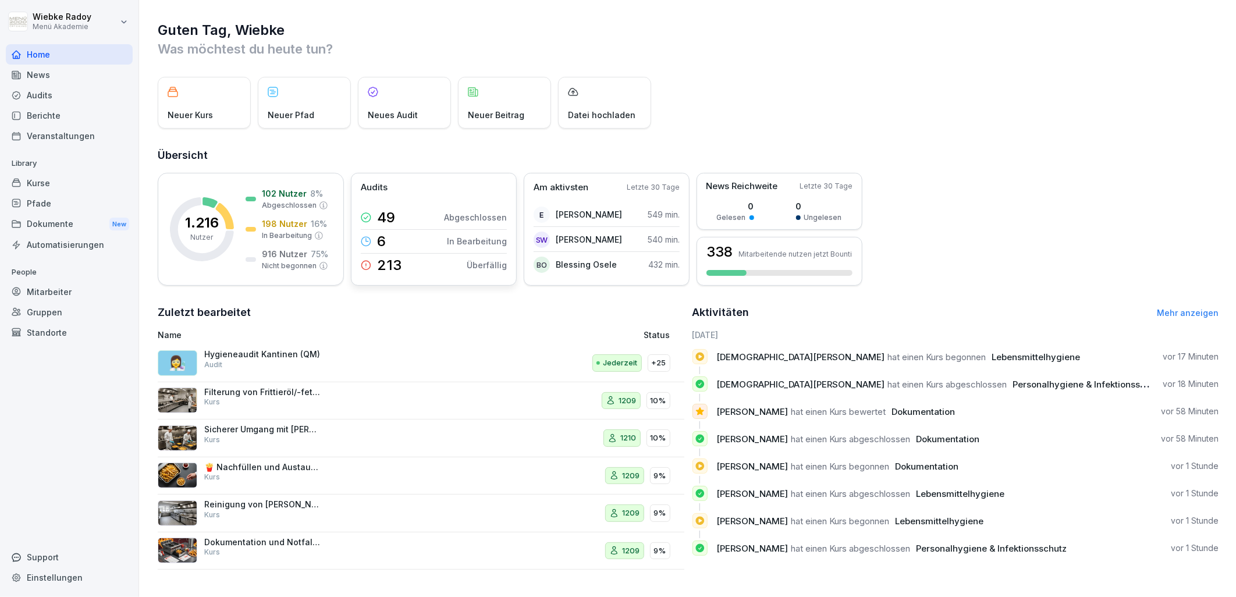
click at [484, 265] on p "Überfällig" at bounding box center [487, 265] width 40 height 12
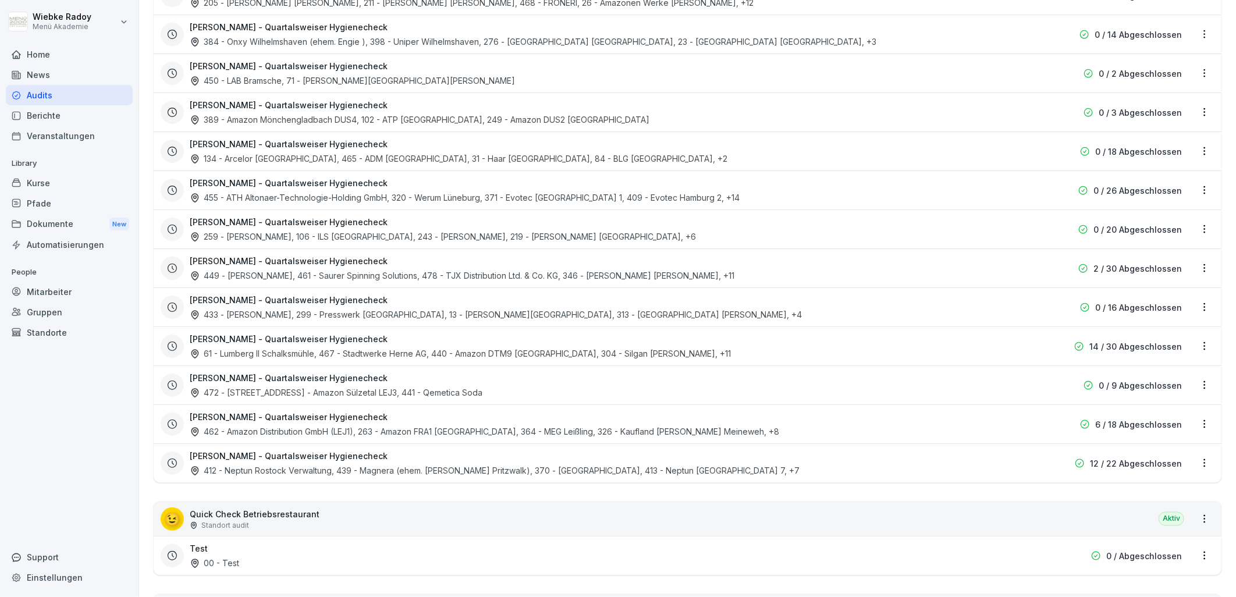
scroll to position [905, 0]
